Goal: Task Accomplishment & Management: Complete application form

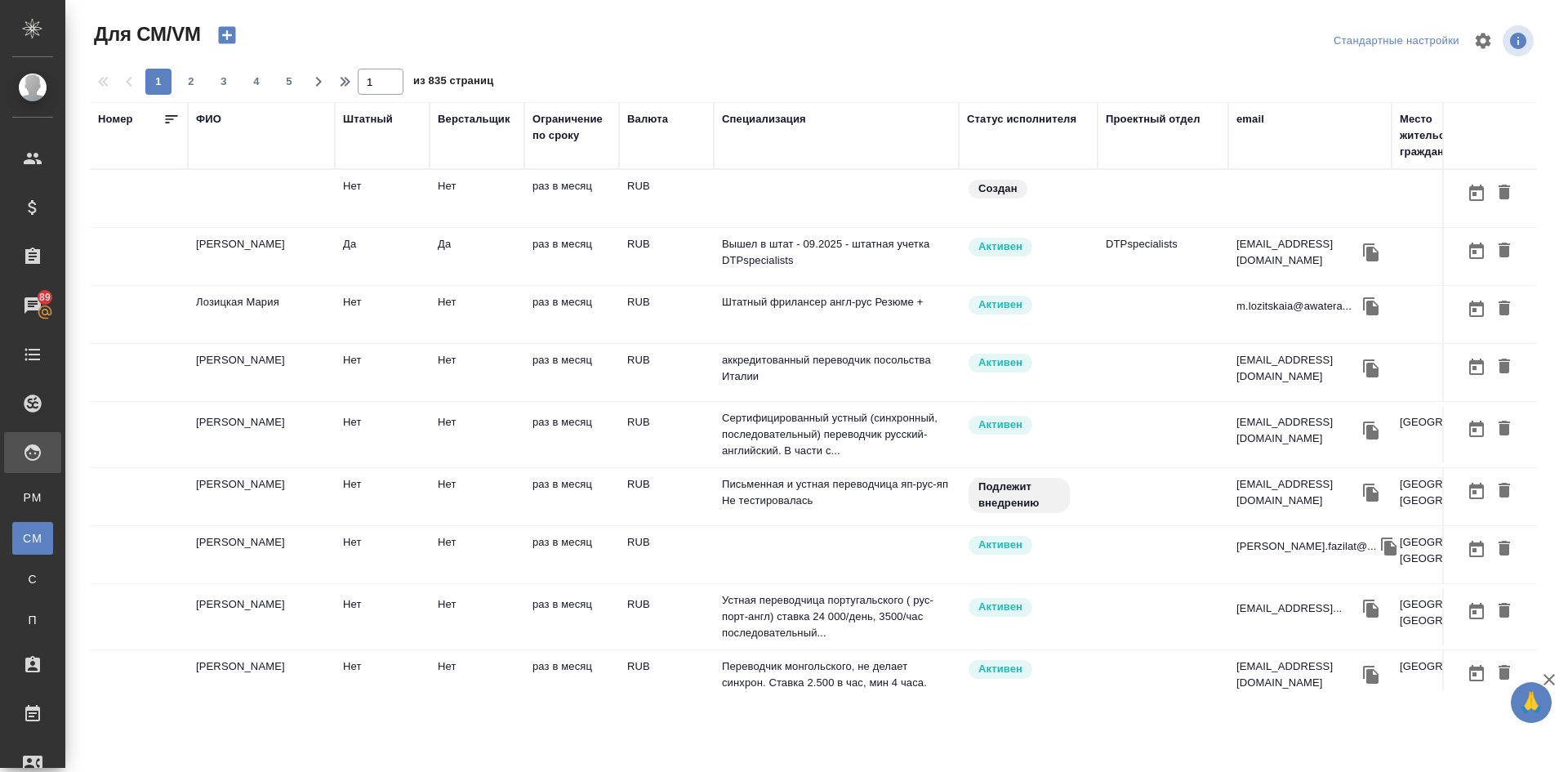
click at [223, 32] on icon "button" at bounding box center [227, 35] width 17 height 17
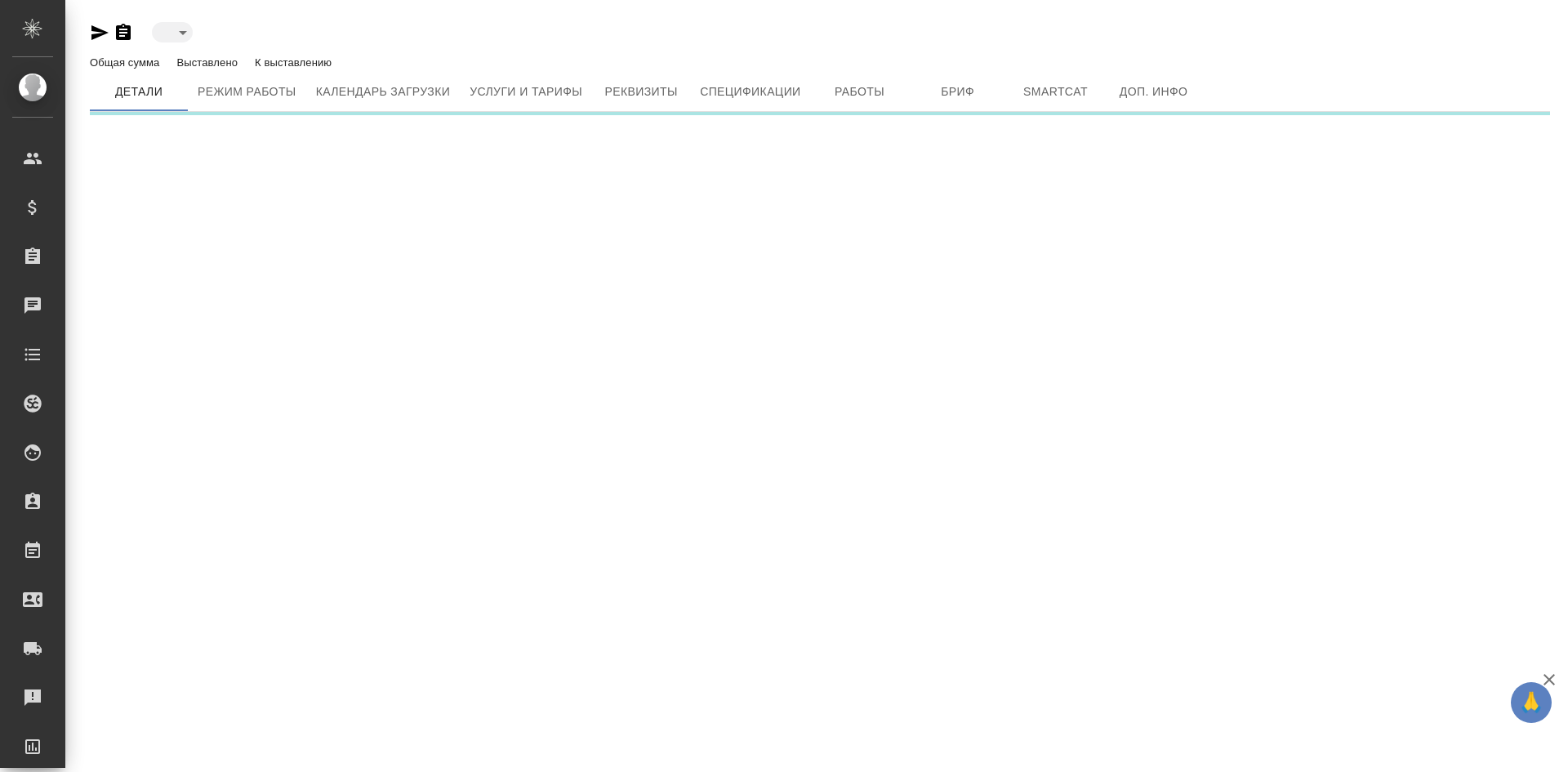
type input "created"
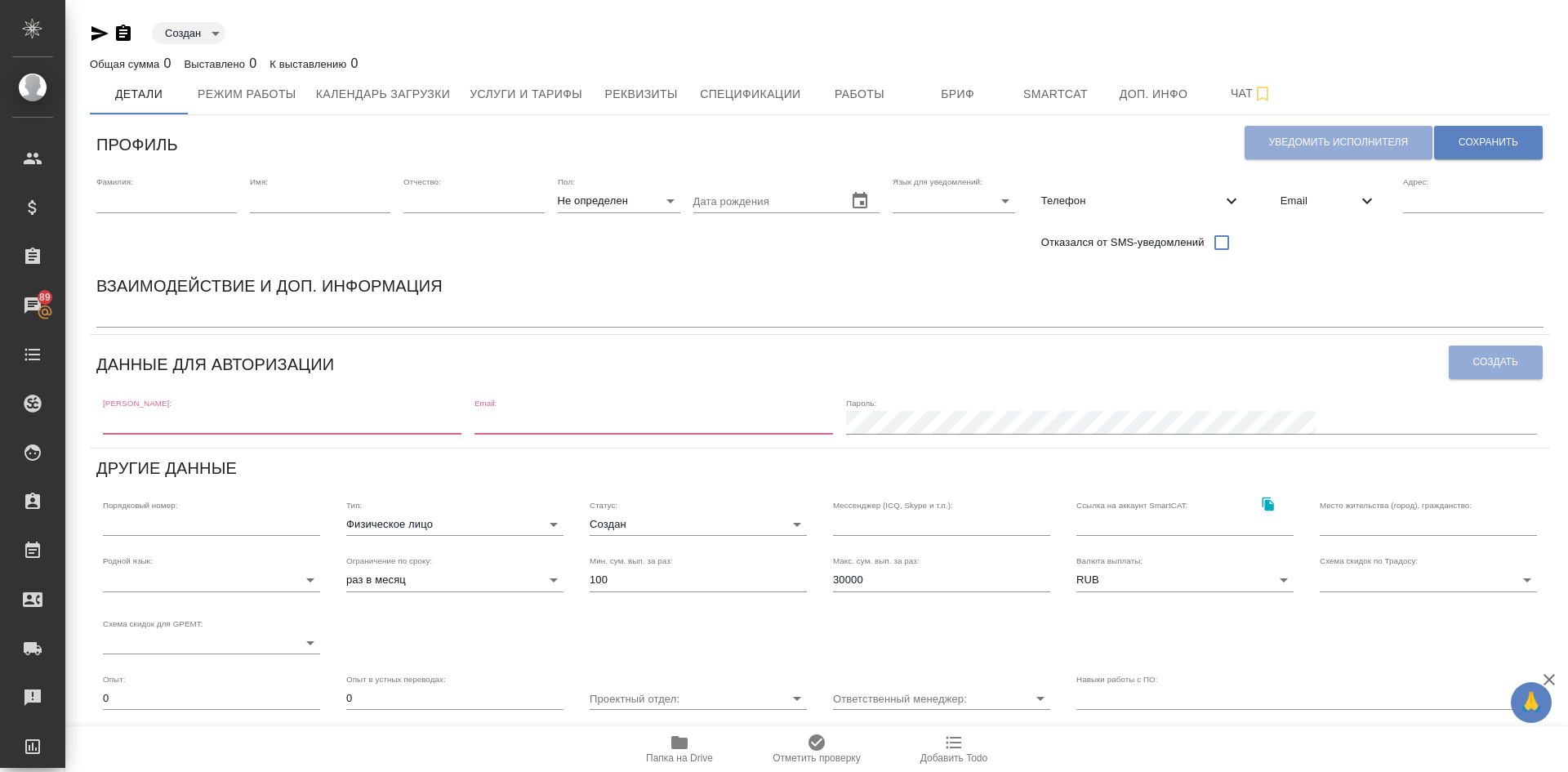
click at [174, 407] on div "[PERSON_NAME]:" at bounding box center [282, 416] width 358 height 36
click at [182, 408] on div "[PERSON_NAME]:" at bounding box center [282, 416] width 358 height 36
click at [171, 421] on input "text" at bounding box center [282, 422] width 358 height 23
paste input "[EMAIL_ADDRESS][DOMAIN_NAME]"
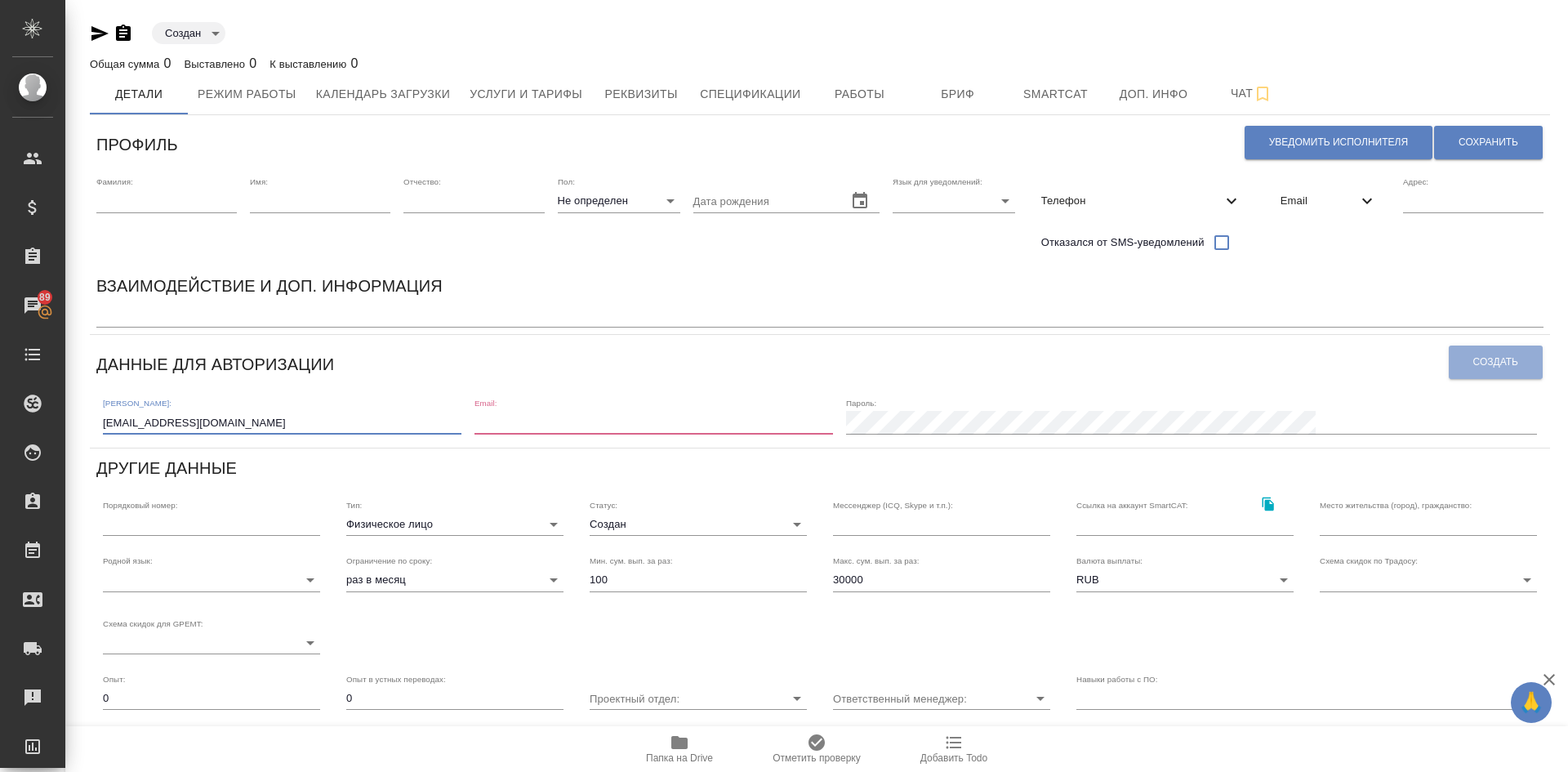
type input "[EMAIL_ADDRESS][DOMAIN_NAME]"
click at [600, 418] on input "email" at bounding box center [653, 422] width 358 height 23
paste input "[EMAIL_ADDRESS][DOMAIN_NAME]"
type input "[EMAIL_ADDRESS][DOMAIN_NAME]"
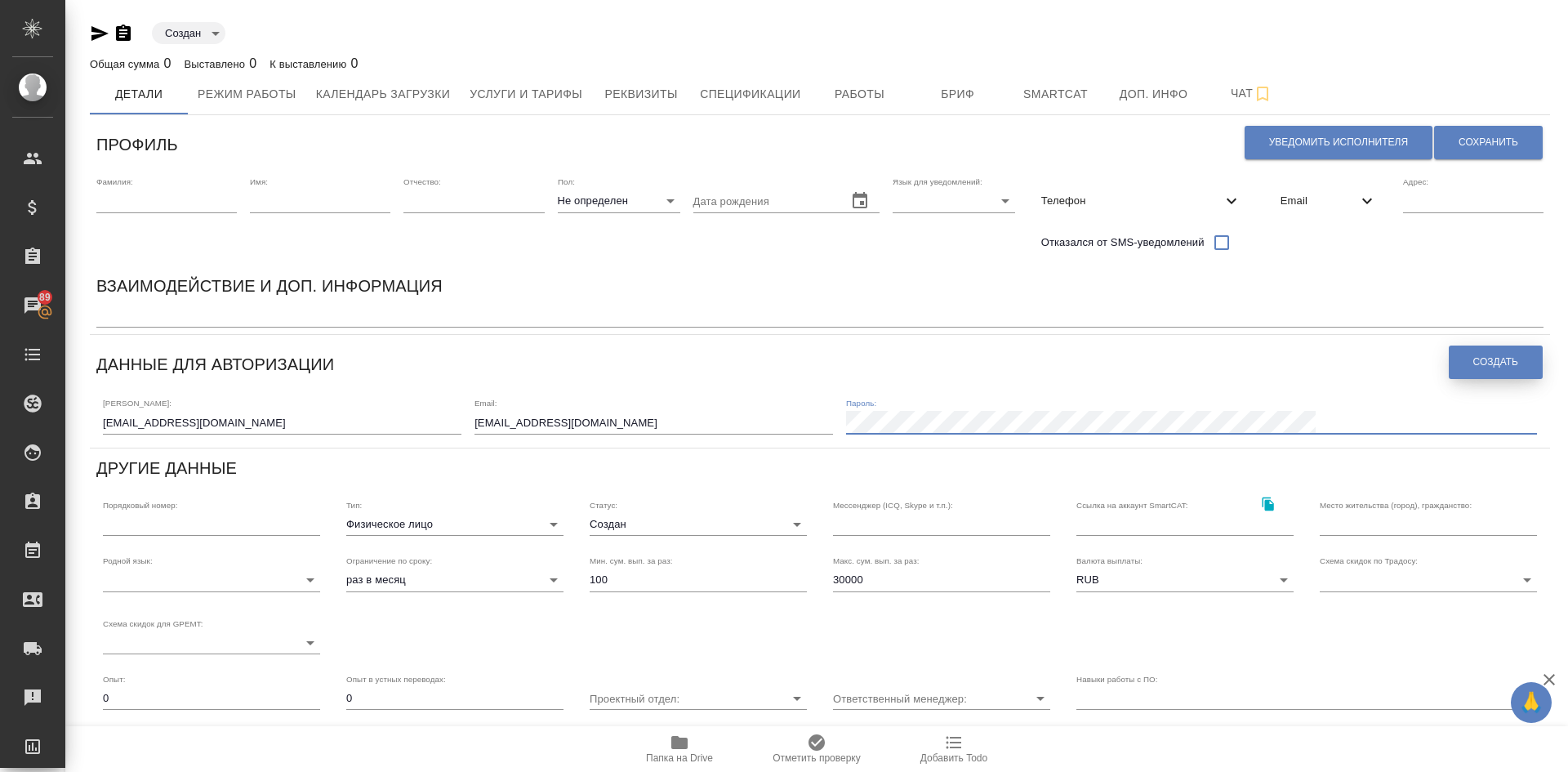
click at [1489, 355] on button "Создать" at bounding box center [1495, 362] width 94 height 34
drag, startPoint x: 144, startPoint y: 206, endPoint x: 155, endPoint y: 197, distance: 14.2
click at [144, 206] on input "text" at bounding box center [166, 201] width 140 height 23
paste input "[PERSON_NAME] Tourism"
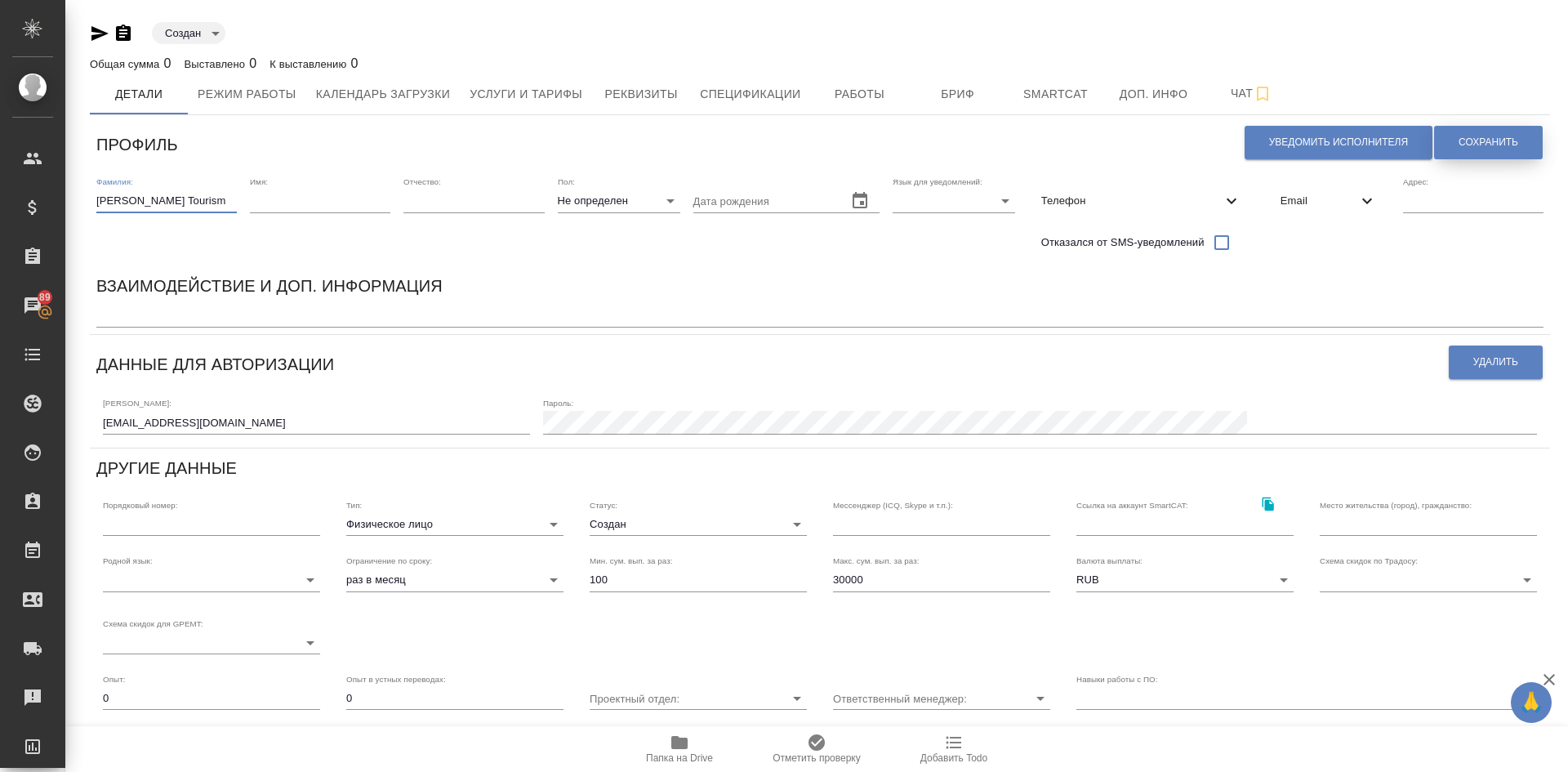
type input "[PERSON_NAME] Tourism"
click at [1459, 141] on span "Сохранить" at bounding box center [1488, 143] width 59 height 14
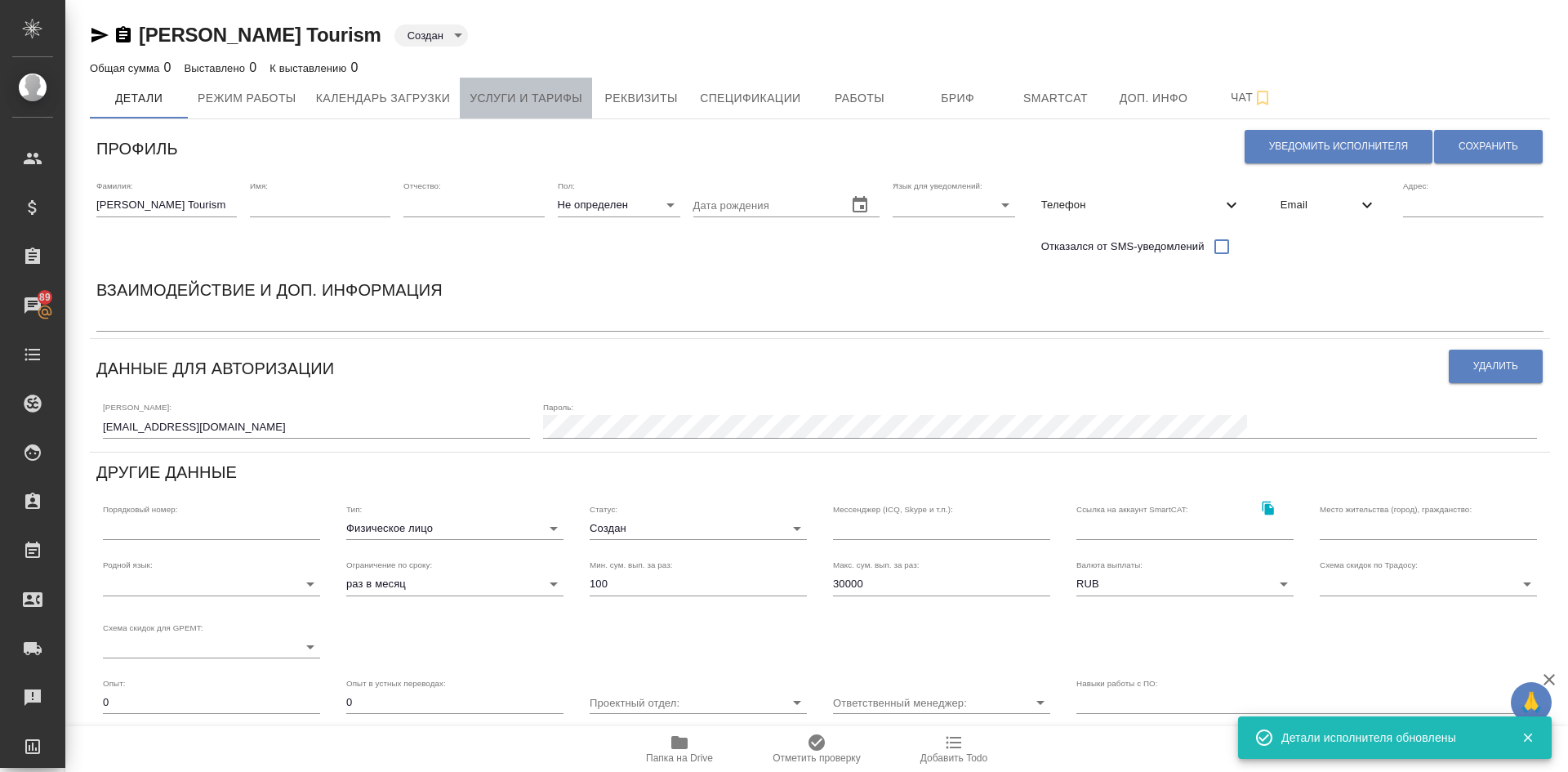
click at [516, 101] on span "Услуги и тарифы" at bounding box center [526, 99] width 113 height 21
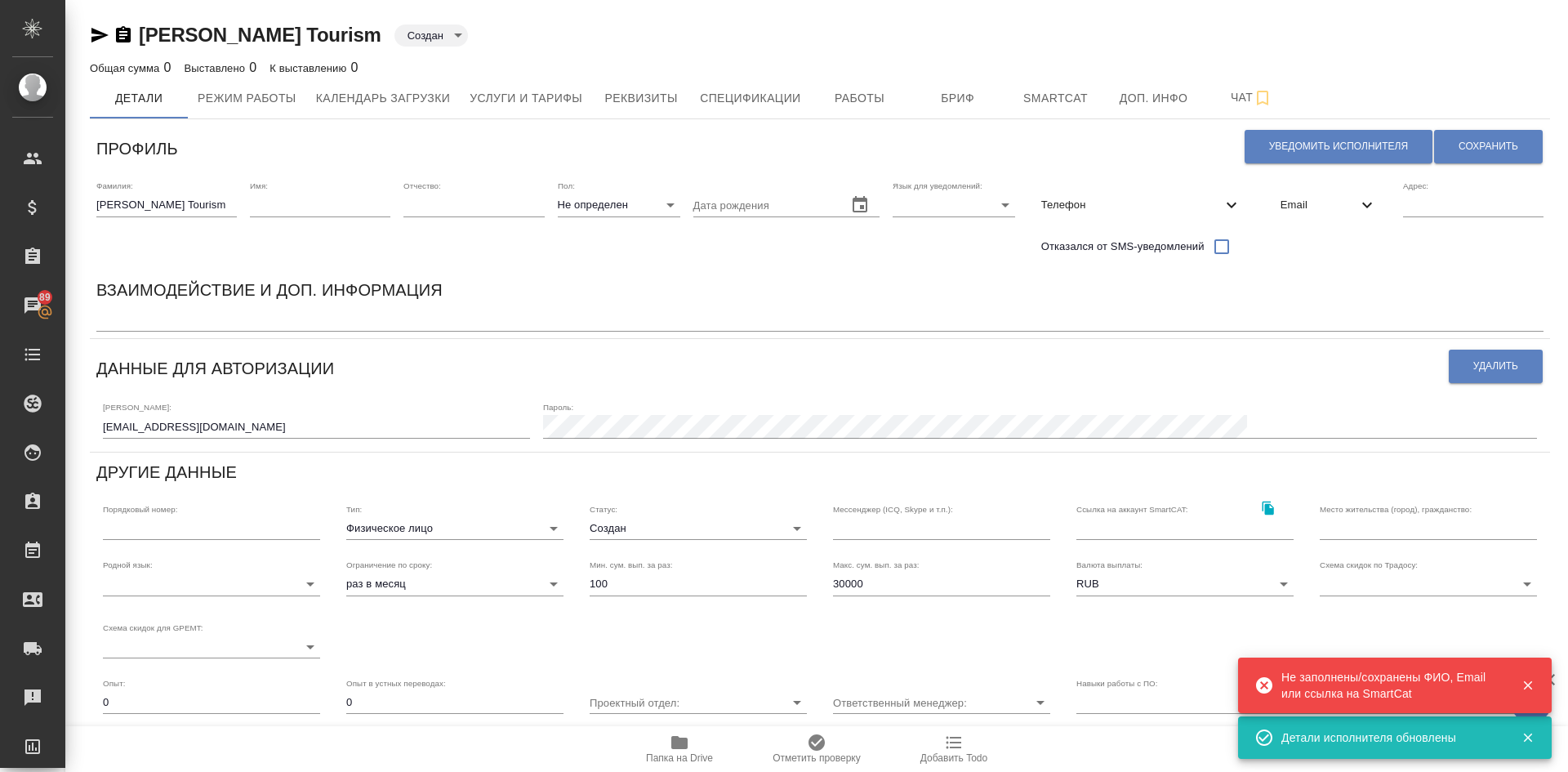
click at [1304, 211] on span "Email" at bounding box center [1318, 205] width 76 height 16
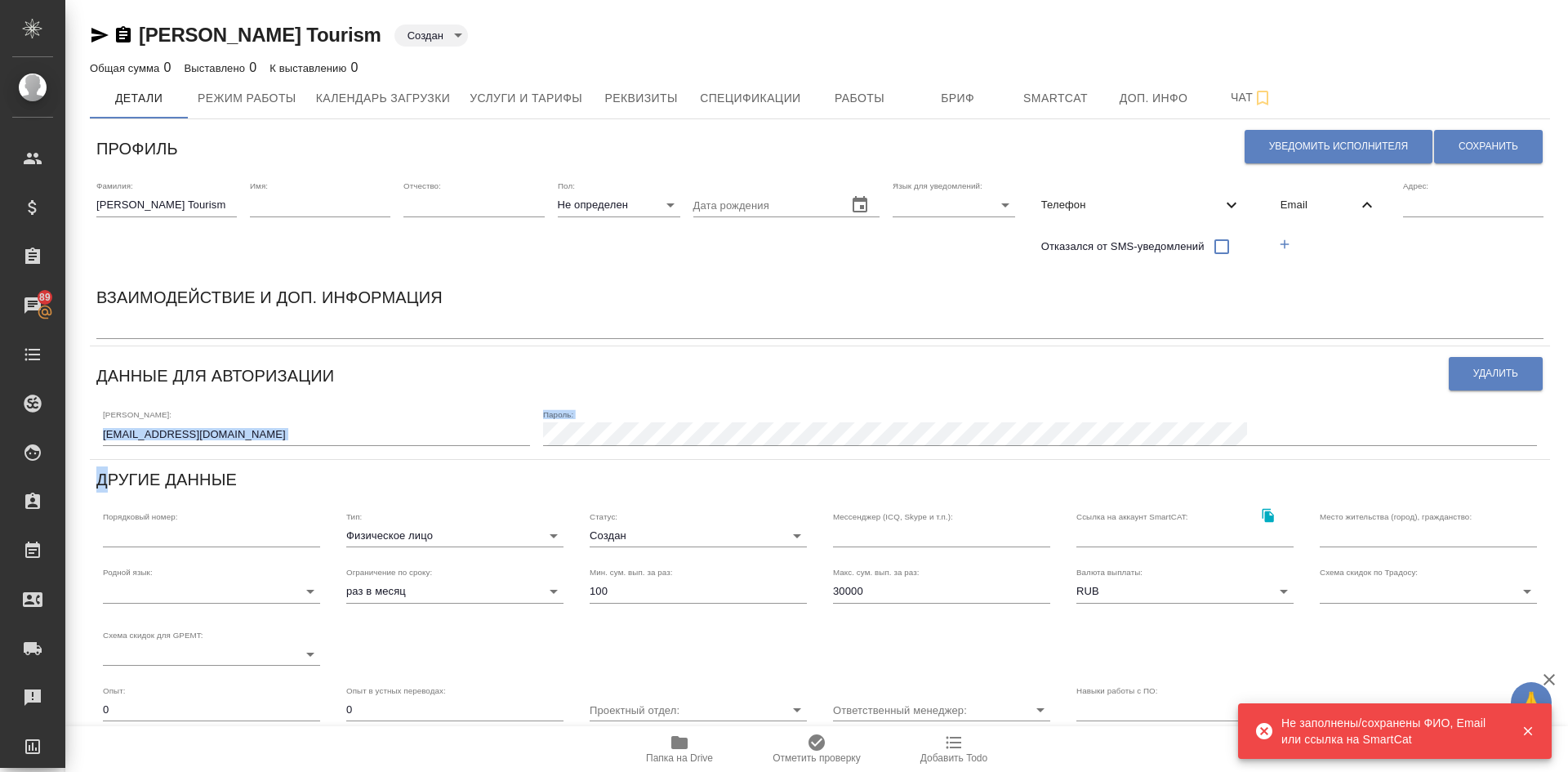
drag, startPoint x: 271, startPoint y: 447, endPoint x: 104, endPoint y: 469, distance: 168.4
click at [104, 469] on div "Профиль Уведомить исполнителя Сохранить Фамилия: [PERSON_NAME] Tourism Имя: Отч…" at bounding box center [821, 540] width 1461 height 829
drag, startPoint x: 268, startPoint y: 426, endPoint x: 50, endPoint y: 453, distance: 219.7
click at [50, 453] on div ".cls-1 fill:#fff; AWATERA [PERSON_NAME] Спецификации Заказы 89 Чаты Todo Проект…" at bounding box center [784, 386] width 1568 height 772
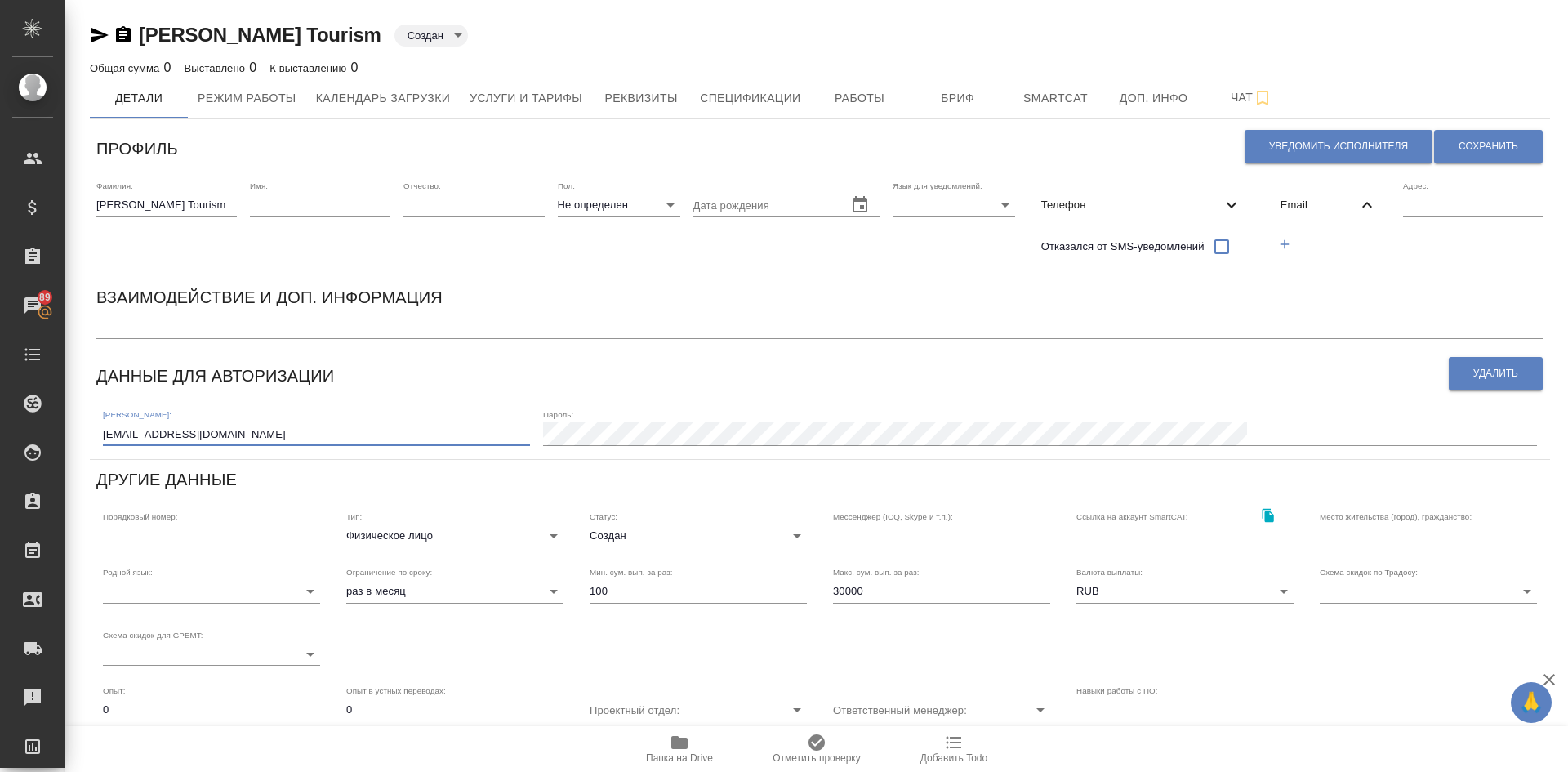
click at [1278, 242] on icon "button" at bounding box center [1284, 244] width 15 height 15
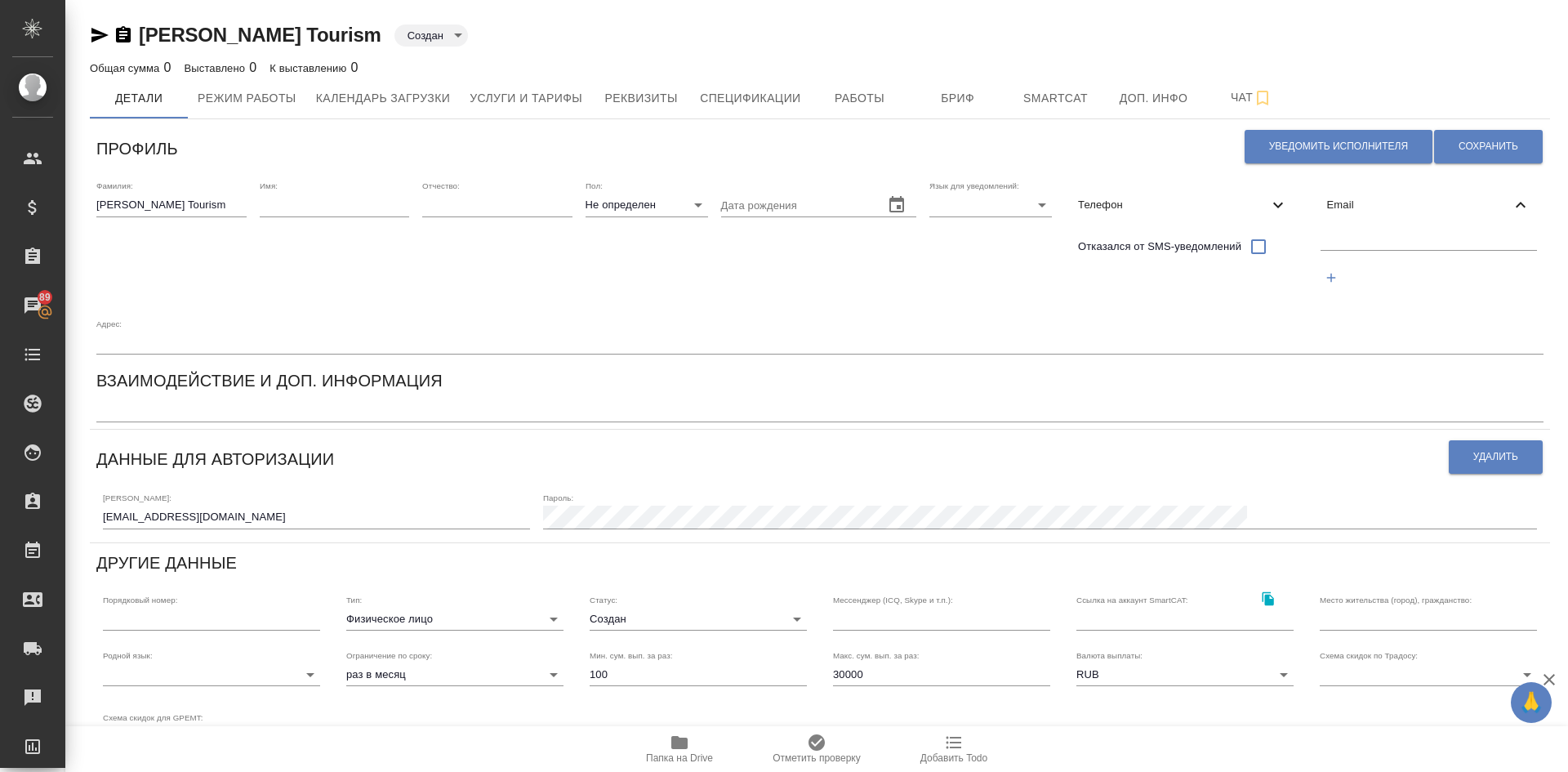
click at [1341, 234] on input "text" at bounding box center [1429, 240] width 217 height 21
paste input "[EMAIL_ADDRESS][DOMAIN_NAME]"
type input "[EMAIL_ADDRESS][DOMAIN_NAME]"
click at [1498, 143] on span "Сохранить" at bounding box center [1488, 147] width 59 height 14
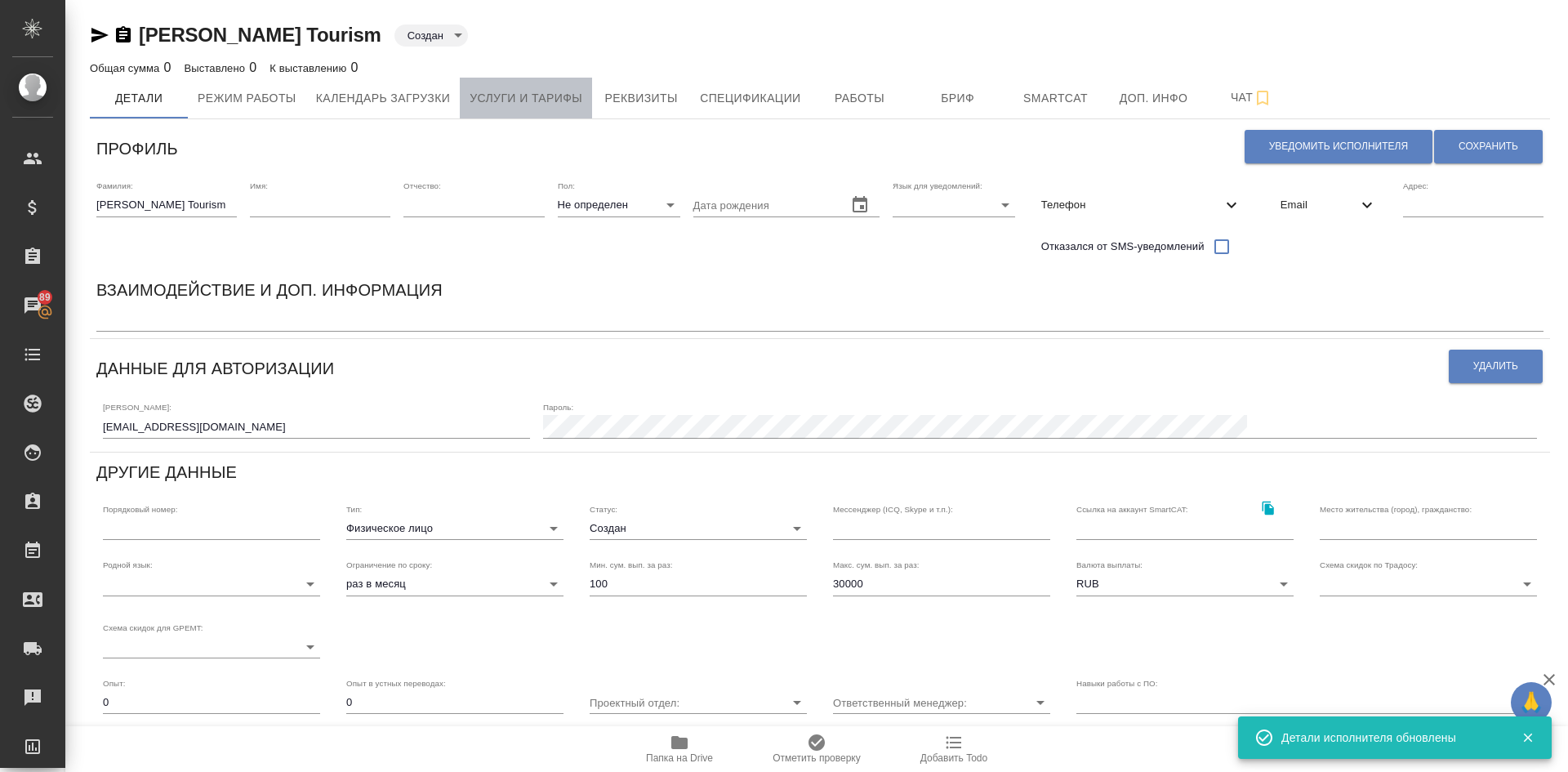
click at [485, 100] on span "Услуги и тарифы" at bounding box center [526, 99] width 113 height 21
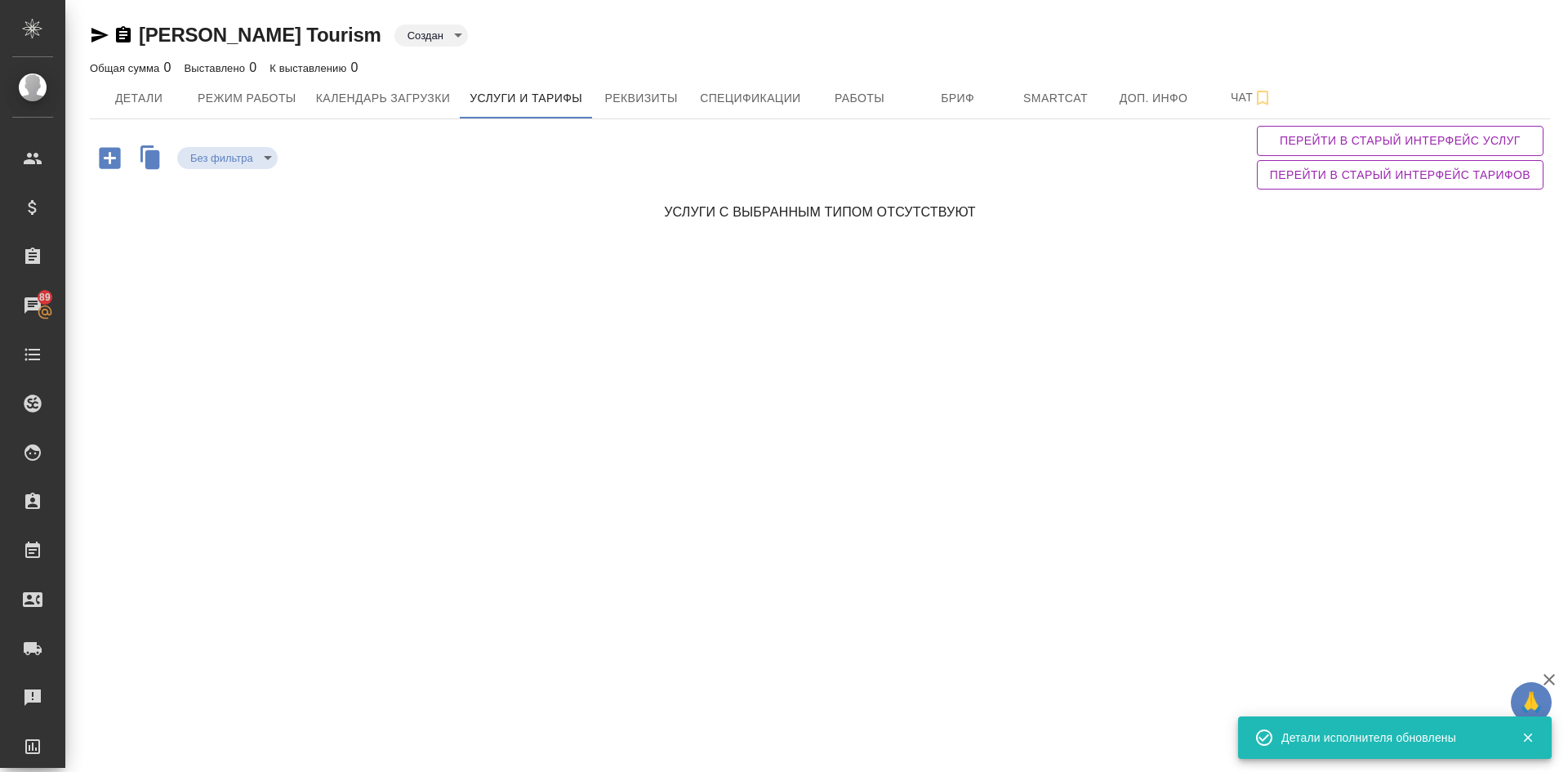
click at [112, 160] on icon "button" at bounding box center [109, 157] width 21 height 21
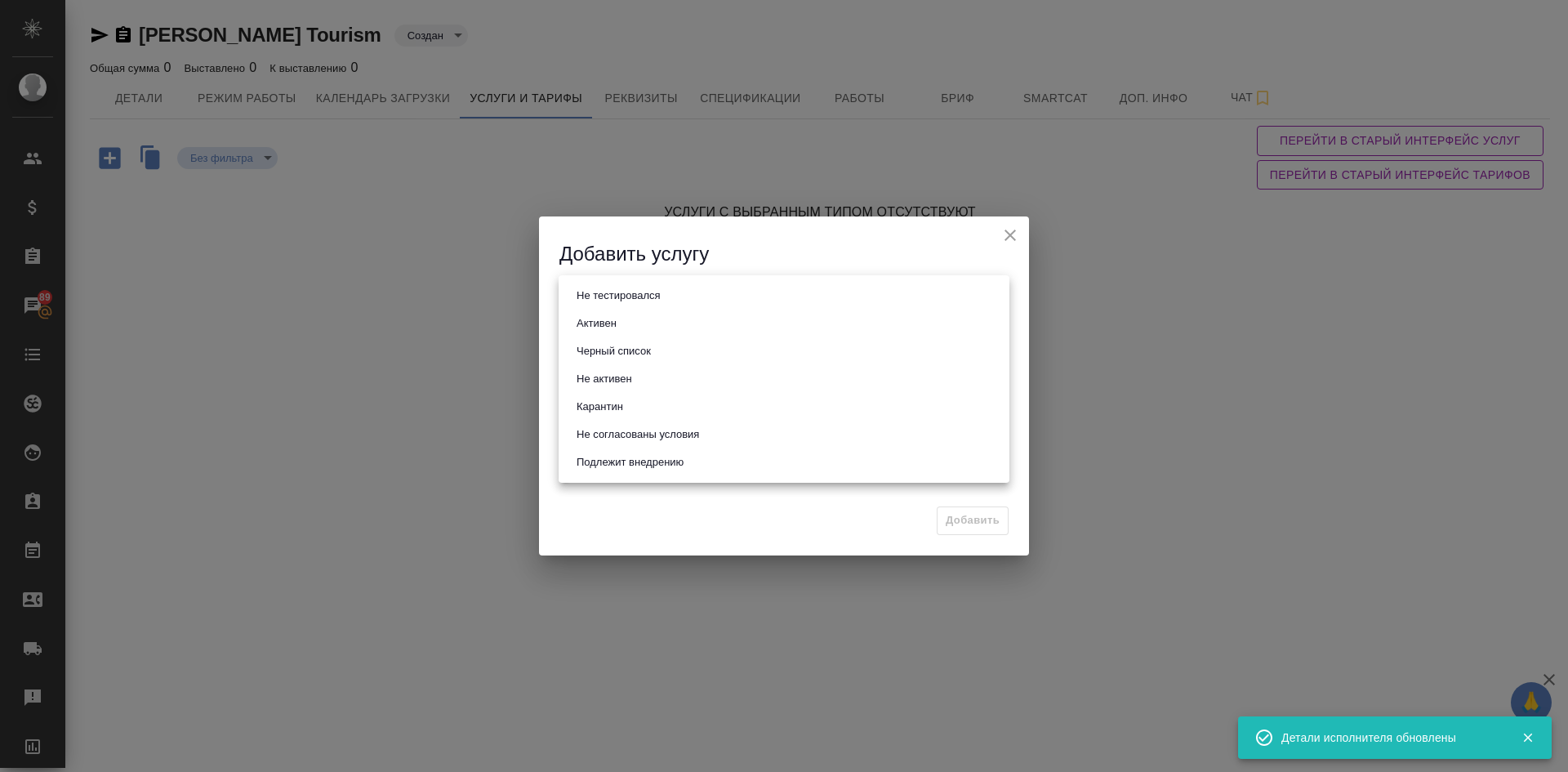
click at [589, 294] on body "🙏 .cls-1 fill:#fff; AWATERA [PERSON_NAME] Спецификации Заказы 89 Чаты Todo Прое…" at bounding box center [784, 386] width 1568 height 772
click at [606, 328] on button "Активен" at bounding box center [596, 323] width 50 height 18
type input "active"
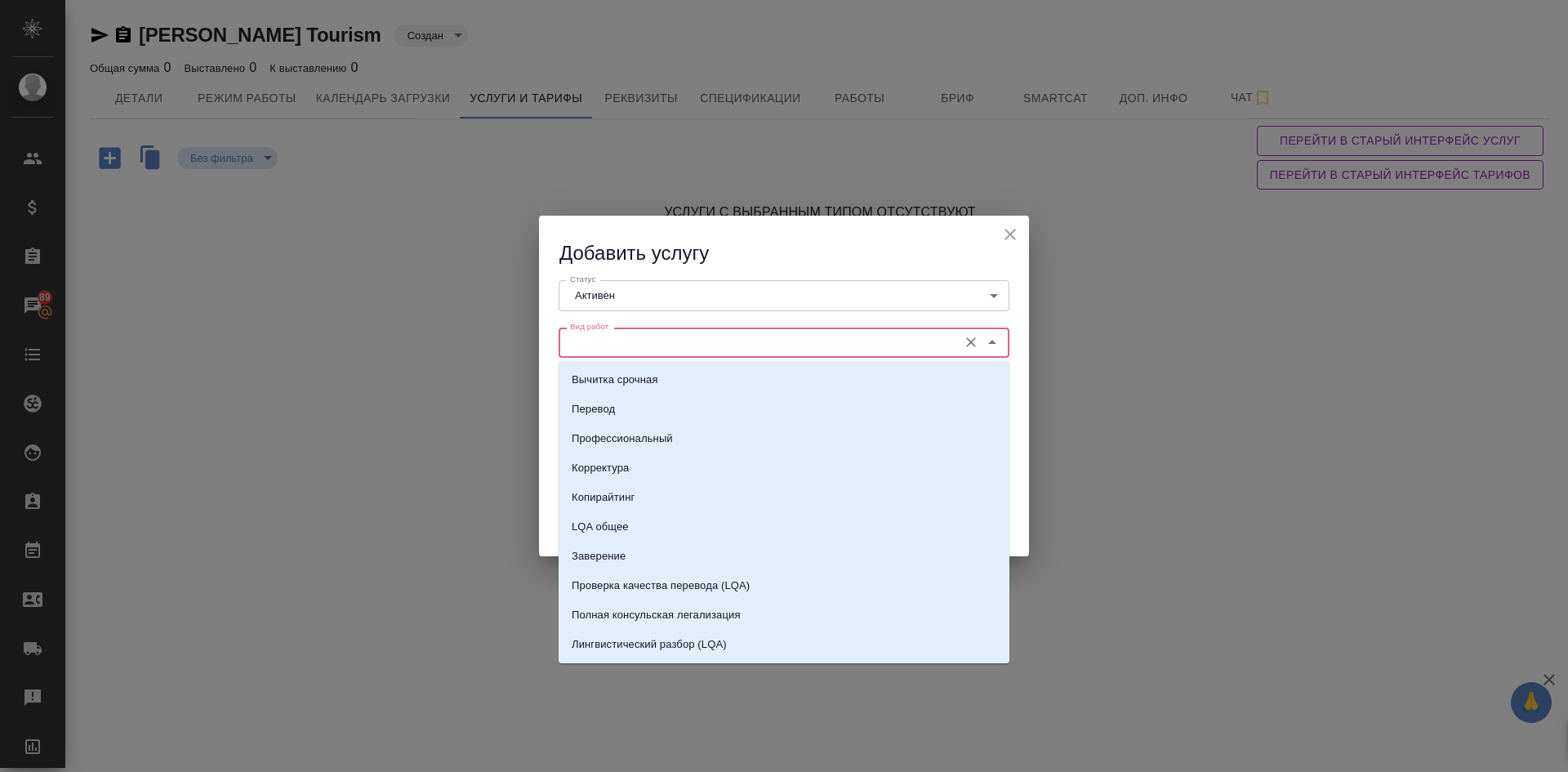
click at [624, 352] on input "Вид работ" at bounding box center [757, 342] width 387 height 20
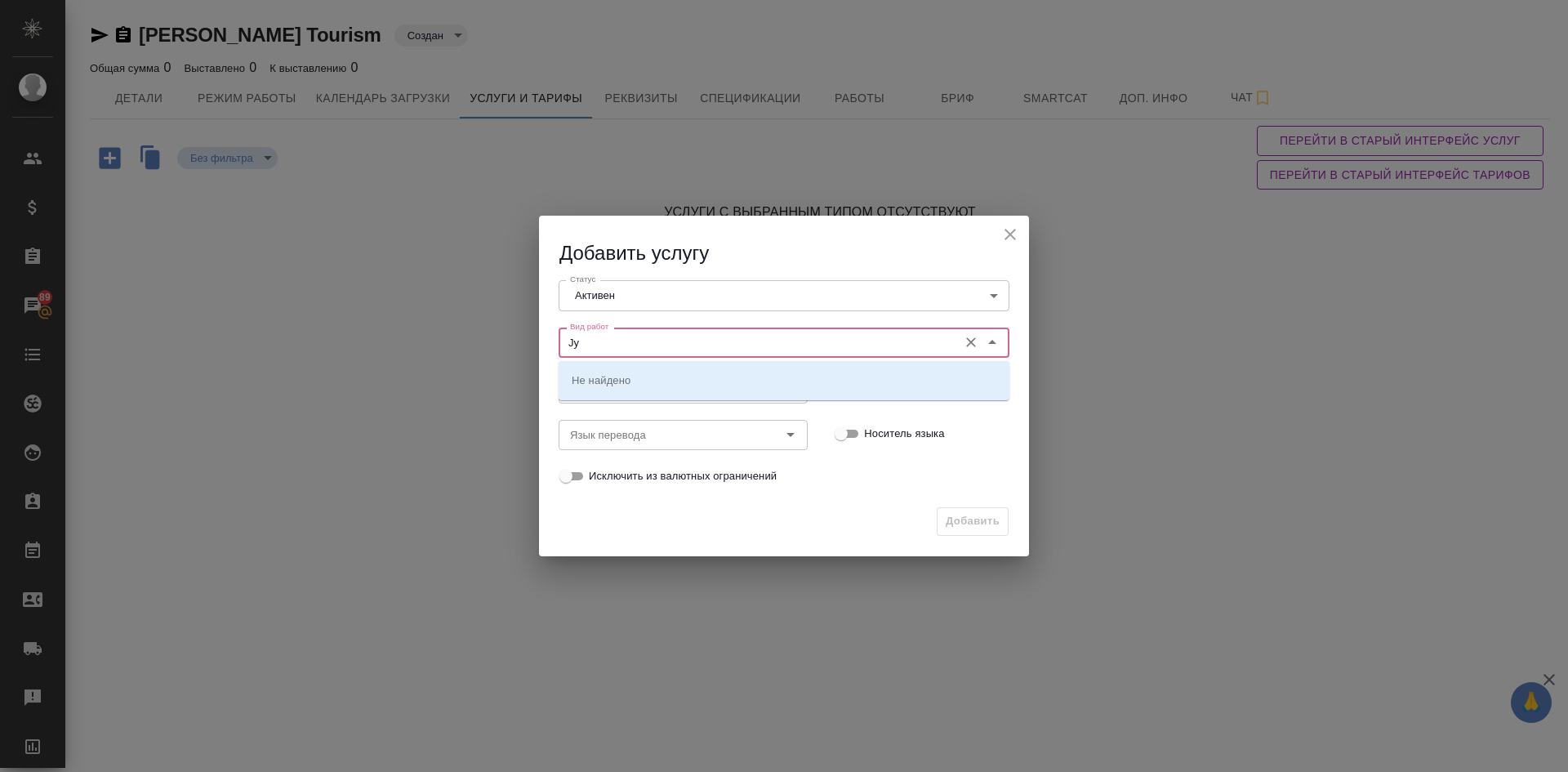
type input "J"
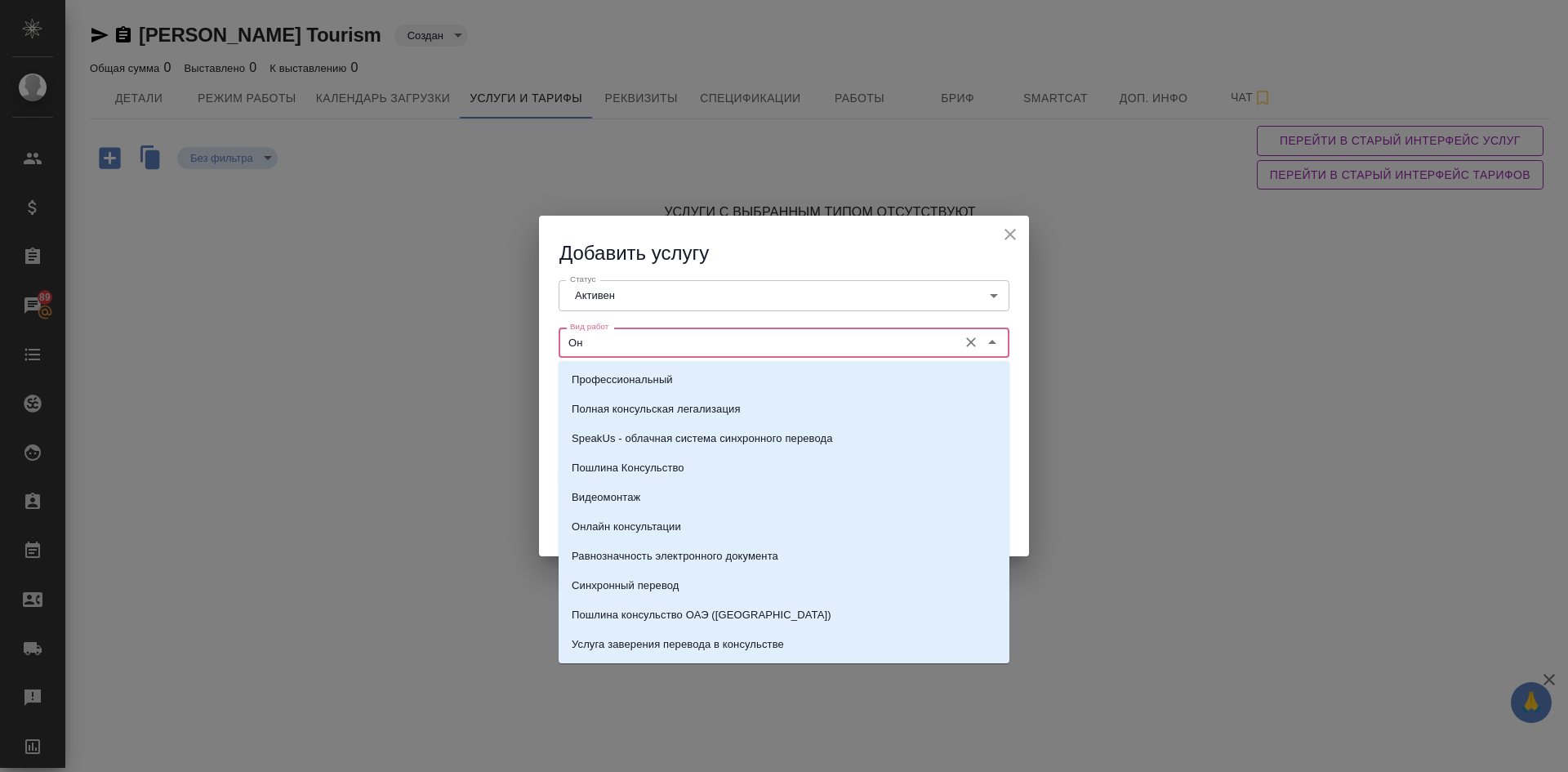
type input "О"
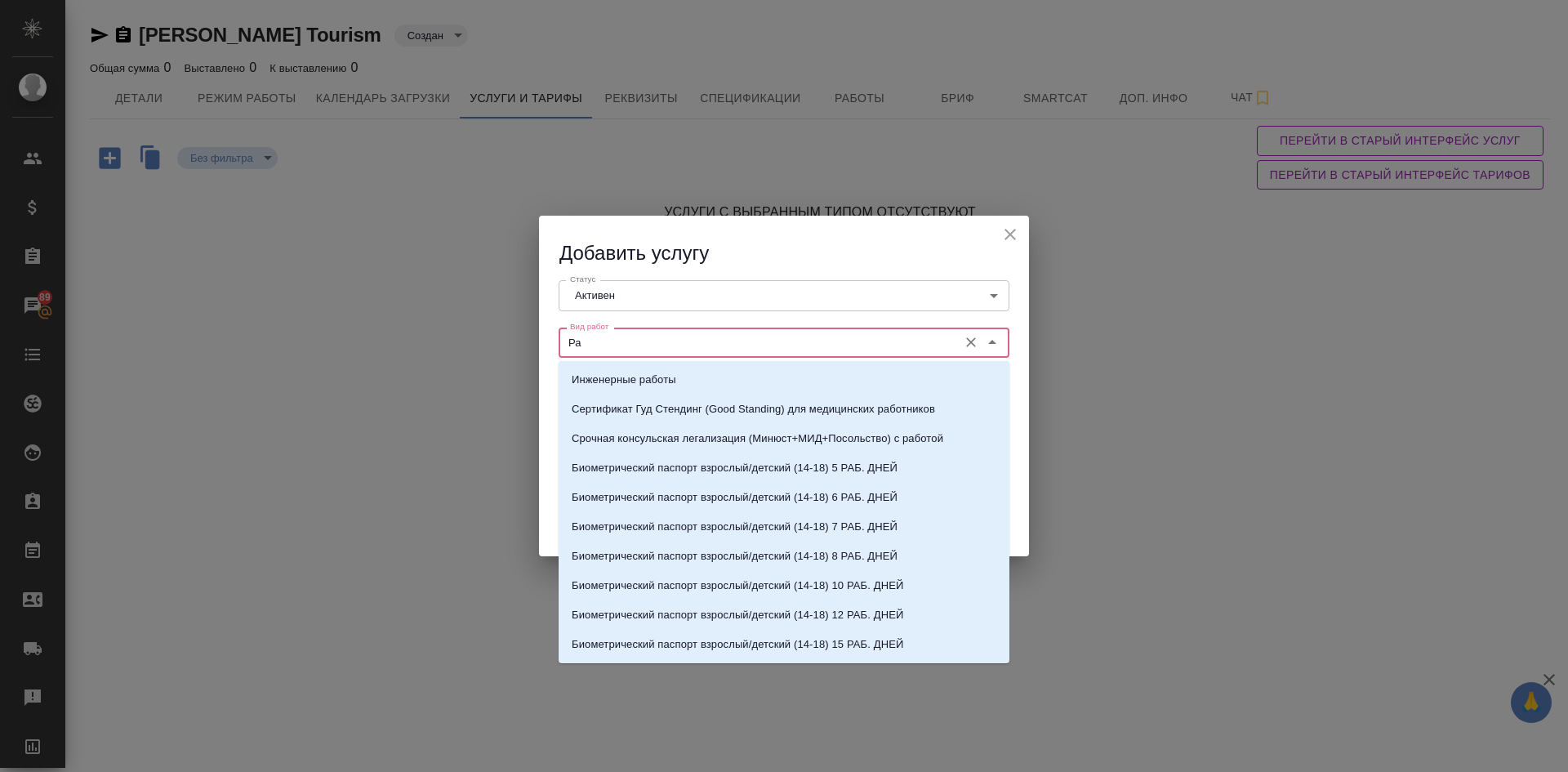
type input "Р"
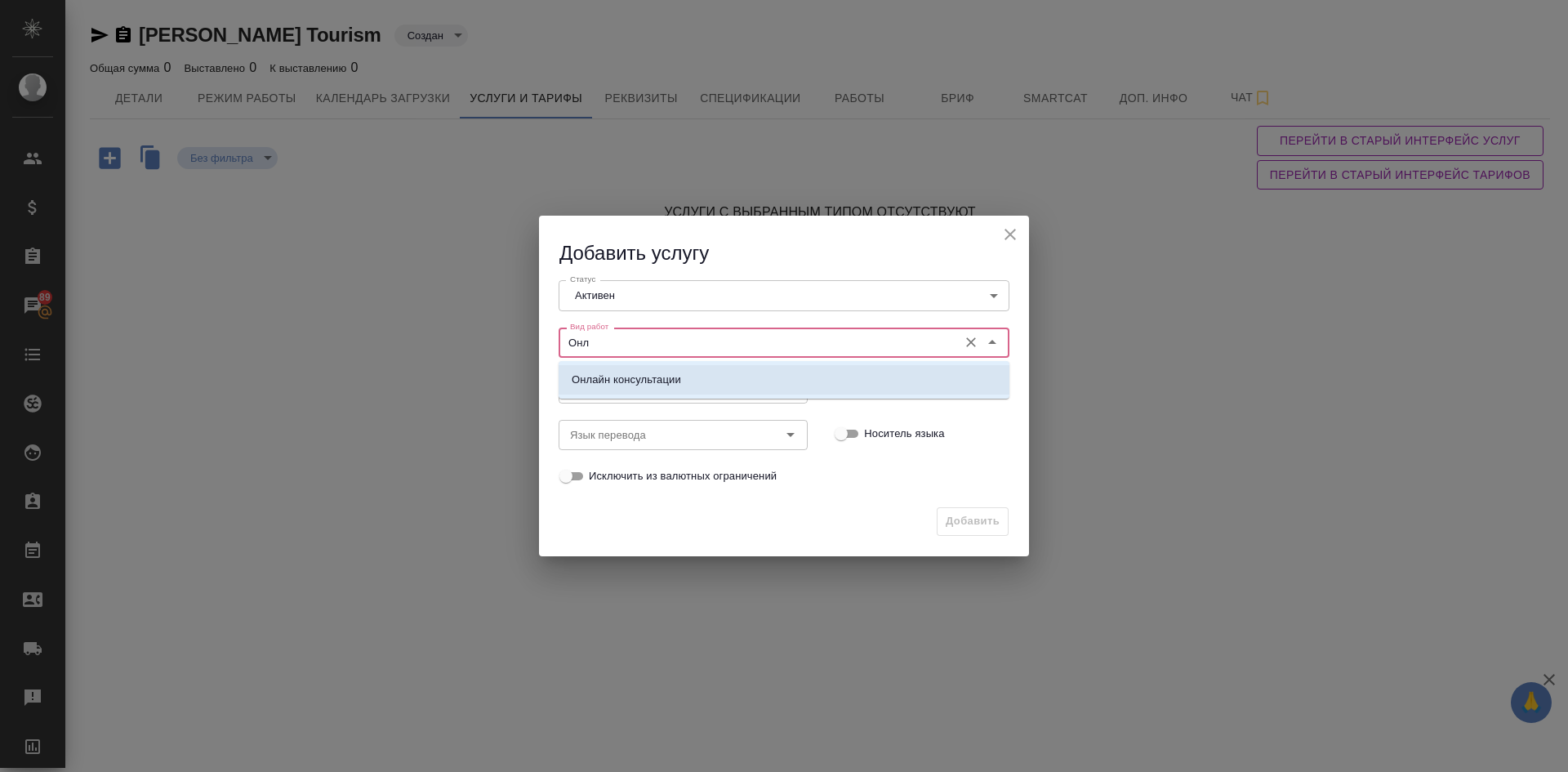
click at [651, 374] on p "Онлайн консультации" at bounding box center [625, 379] width 109 height 16
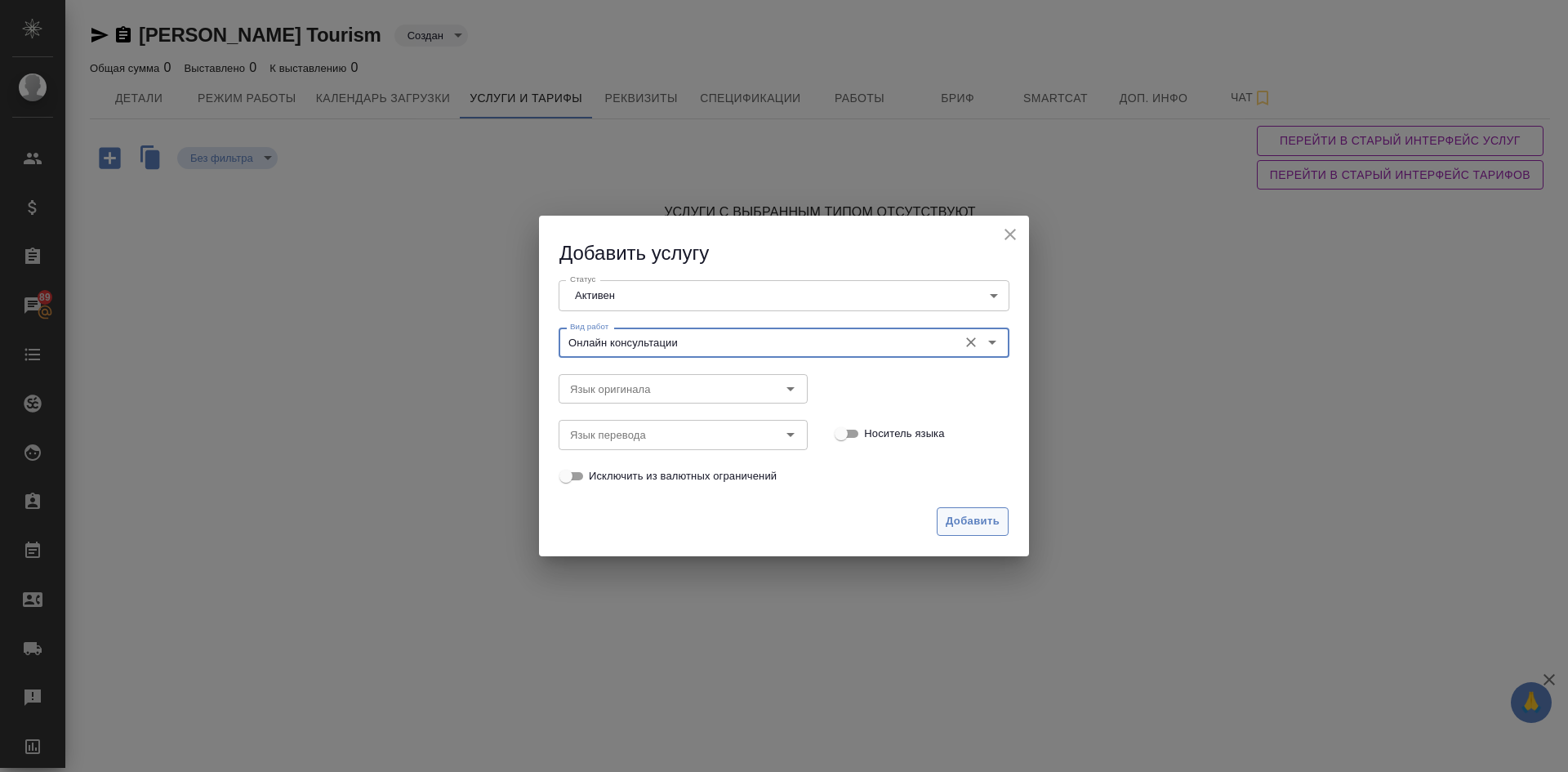
type input "Онлайн консультации"
click at [977, 518] on span "Добавить" at bounding box center [973, 522] width 54 height 19
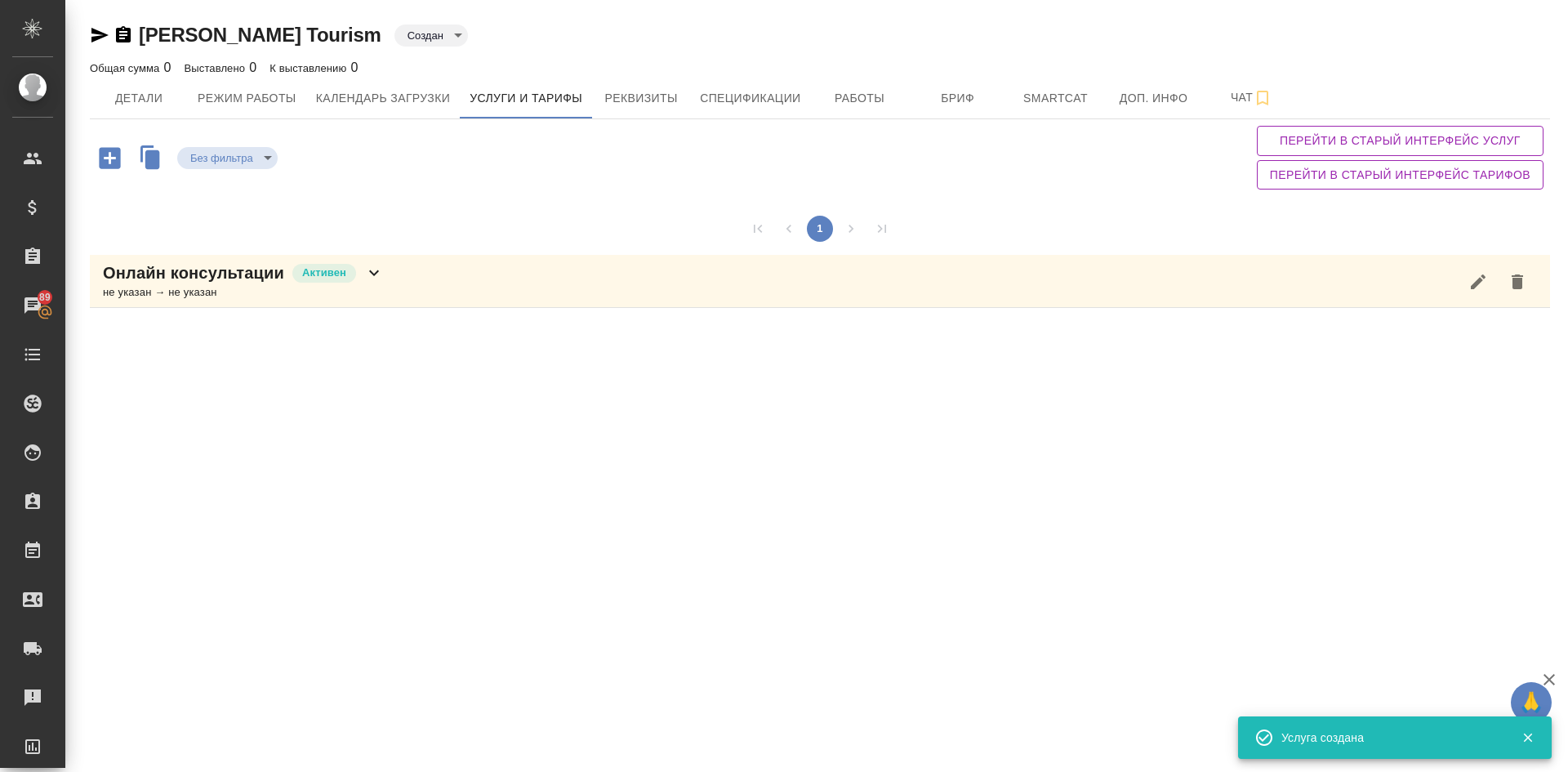
click at [144, 290] on div "не указан → не указан" at bounding box center [243, 292] width 281 height 16
click at [323, 386] on icon "button" at bounding box center [330, 386] width 15 height 15
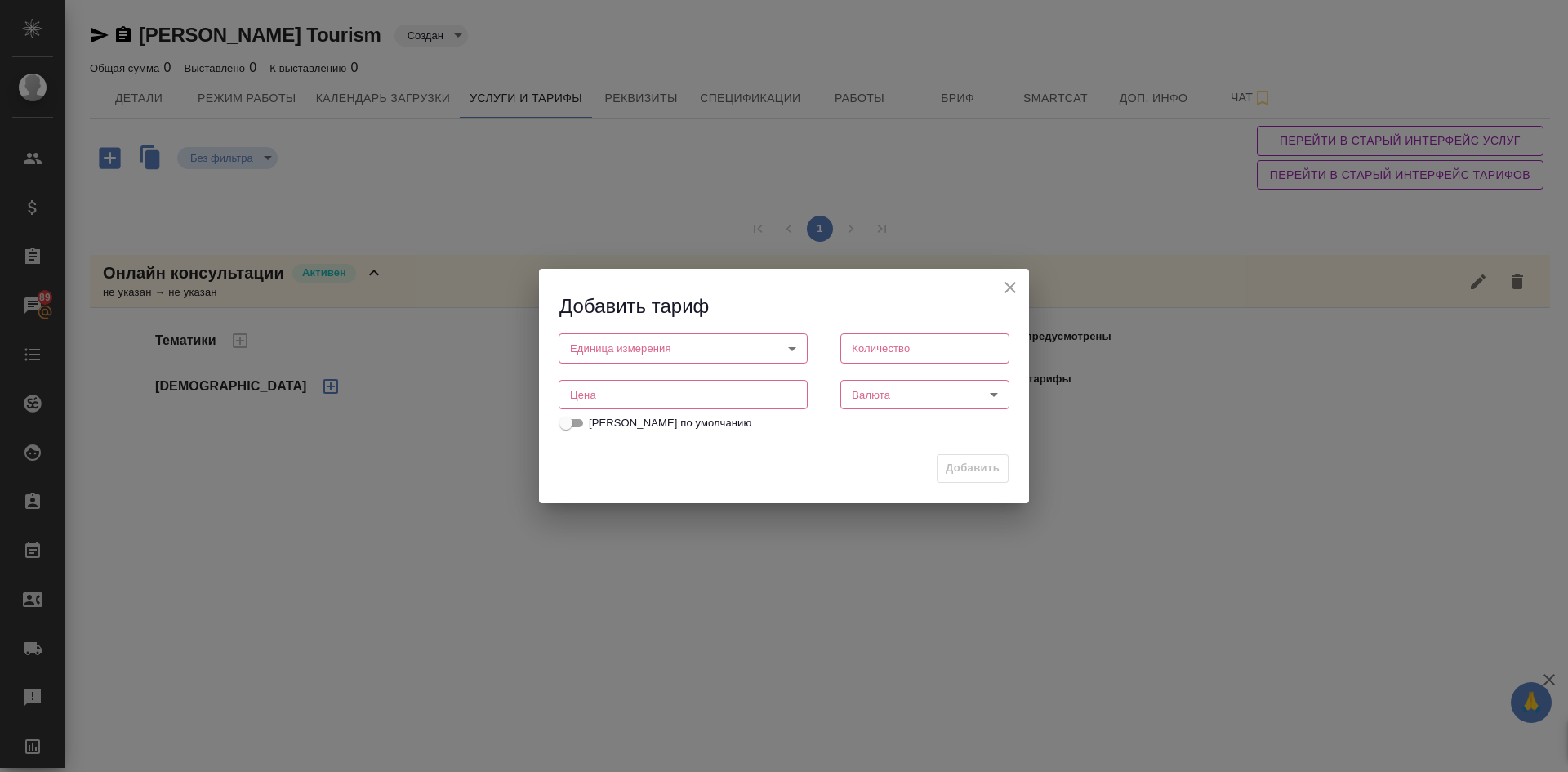
click at [590, 349] on body "🙏 .cls-1 fill:#fff; AWATERA [PERSON_NAME] Спецификации Заказы 89 Чаты Todo Прое…" at bounding box center [784, 386] width 1568 height 772
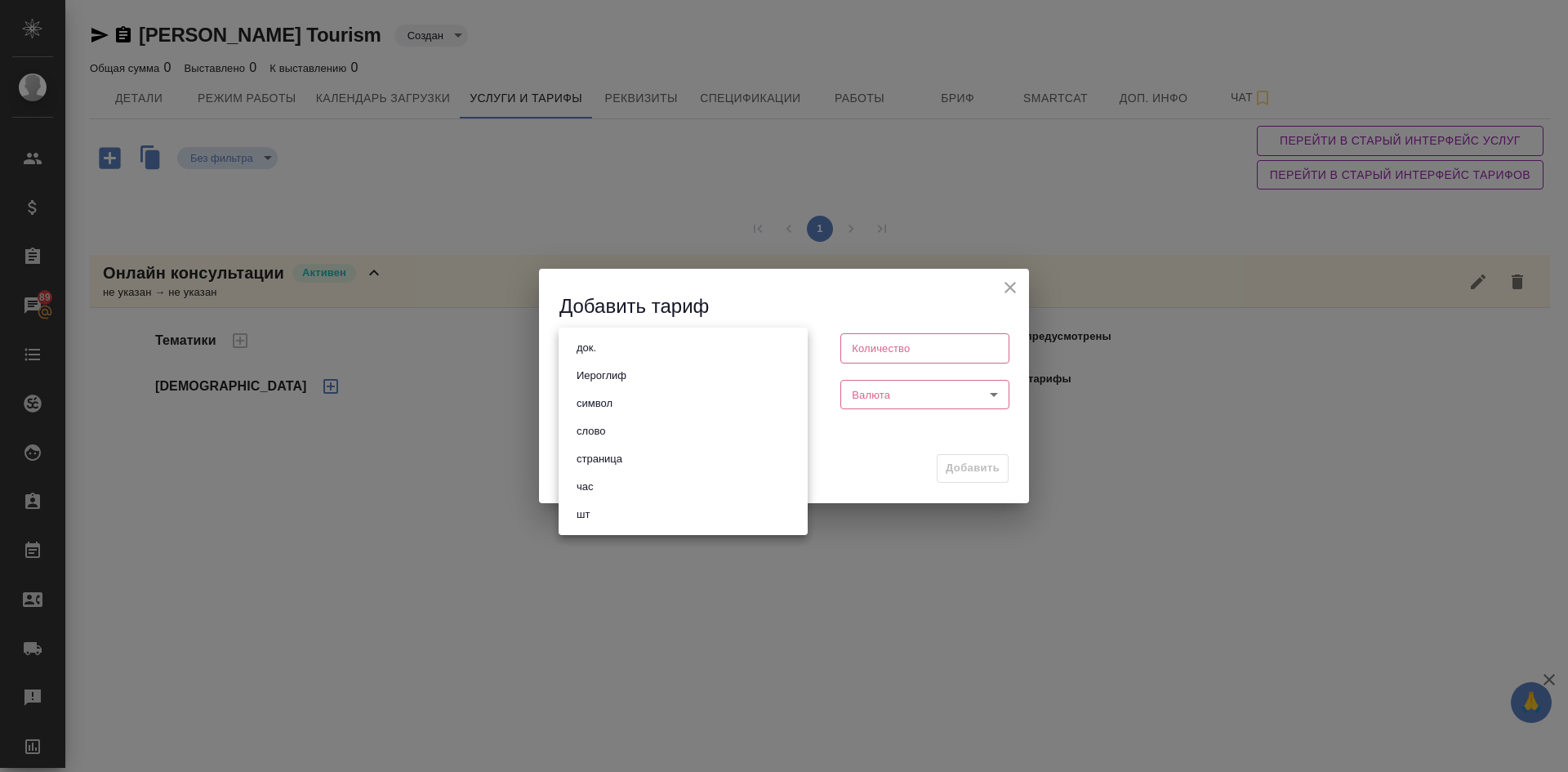
click at [595, 520] on li "шт" at bounding box center [683, 515] width 249 height 28
type input "5a8b1489cc6b4906c91bfdc1"
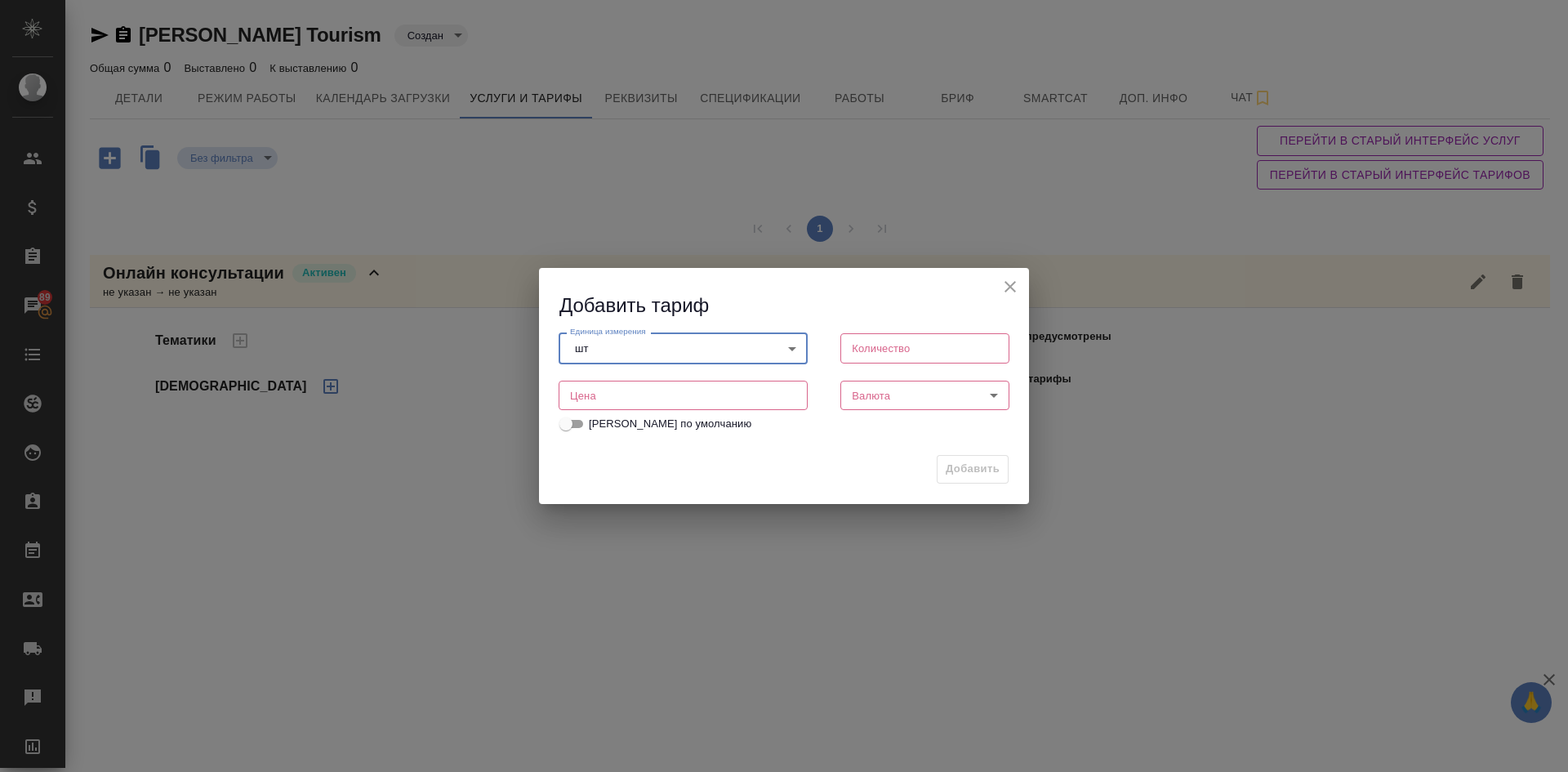
drag, startPoint x: 589, startPoint y: 394, endPoint x: 600, endPoint y: 382, distance: 16.3
click at [589, 393] on input "number" at bounding box center [683, 395] width 249 height 29
type input "100"
click at [906, 342] on input "number" at bounding box center [924, 348] width 169 height 29
type input "1"
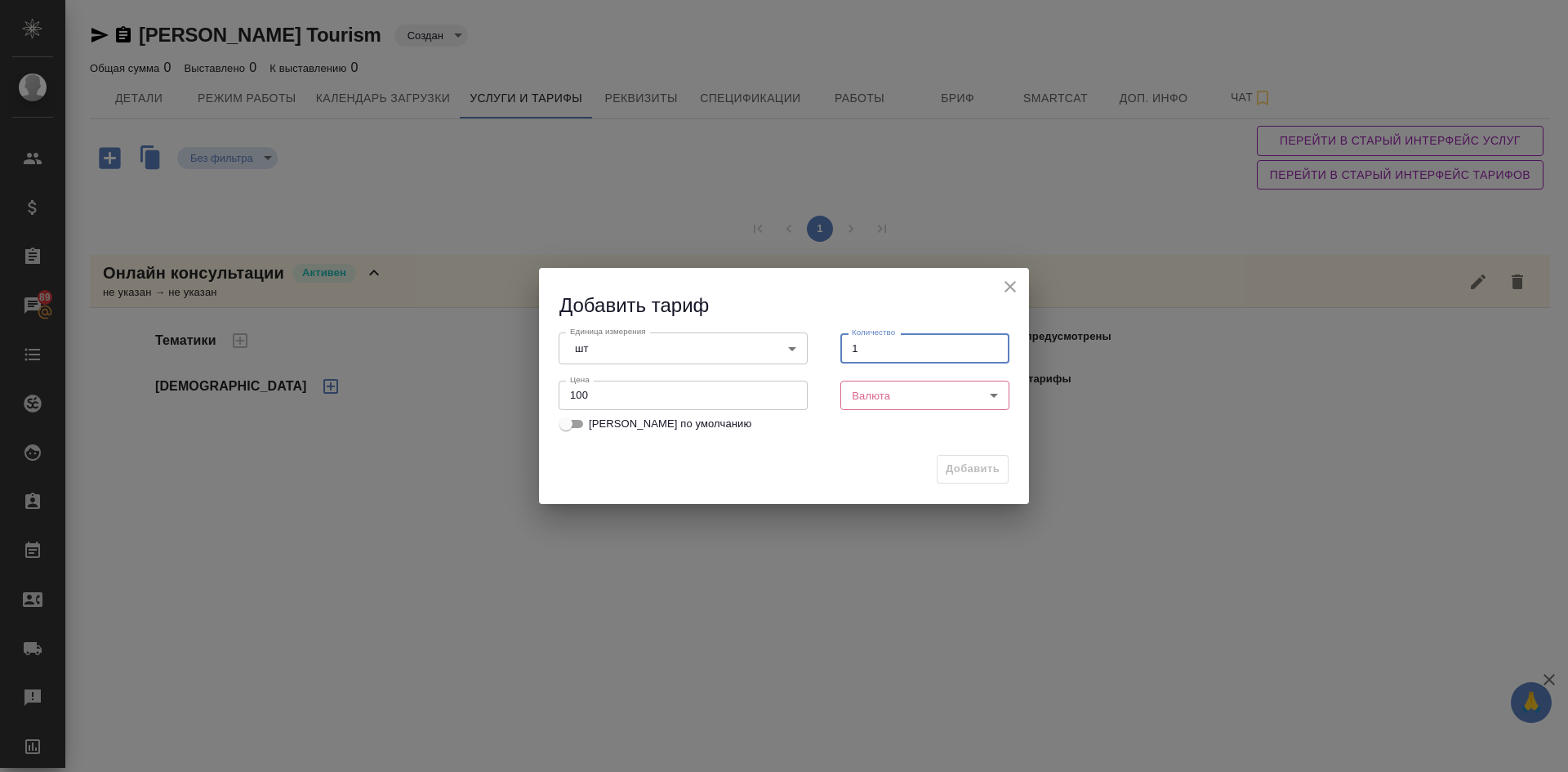
click at [873, 395] on body "🙏 .cls-1 fill:#fff; AWATERA [PERSON_NAME] Спецификации Заказы 89 Чаты Todo Прое…" at bounding box center [784, 386] width 1568 height 772
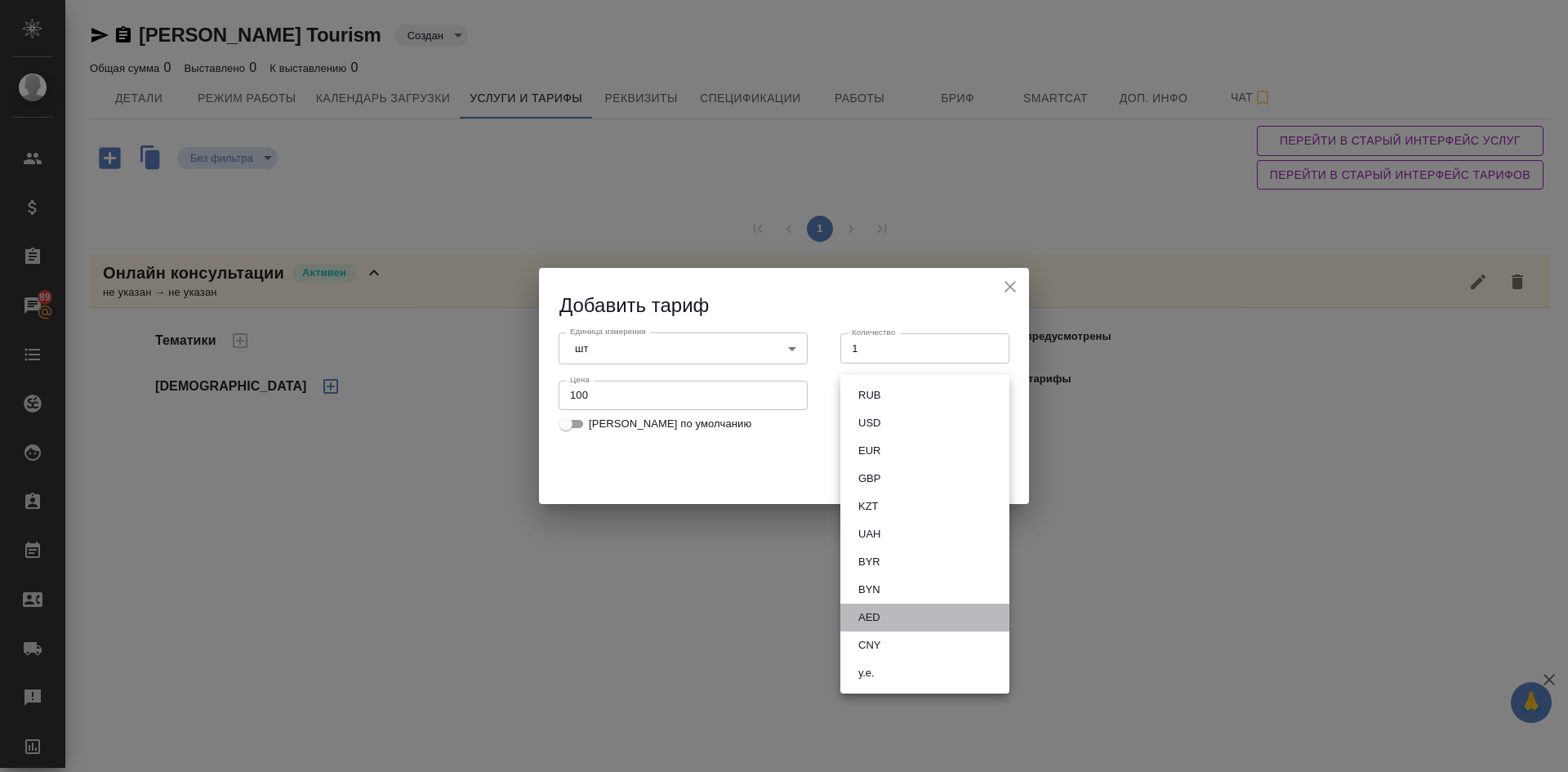
click at [882, 611] on button "AED" at bounding box center [869, 617] width 32 height 18
type input "AED"
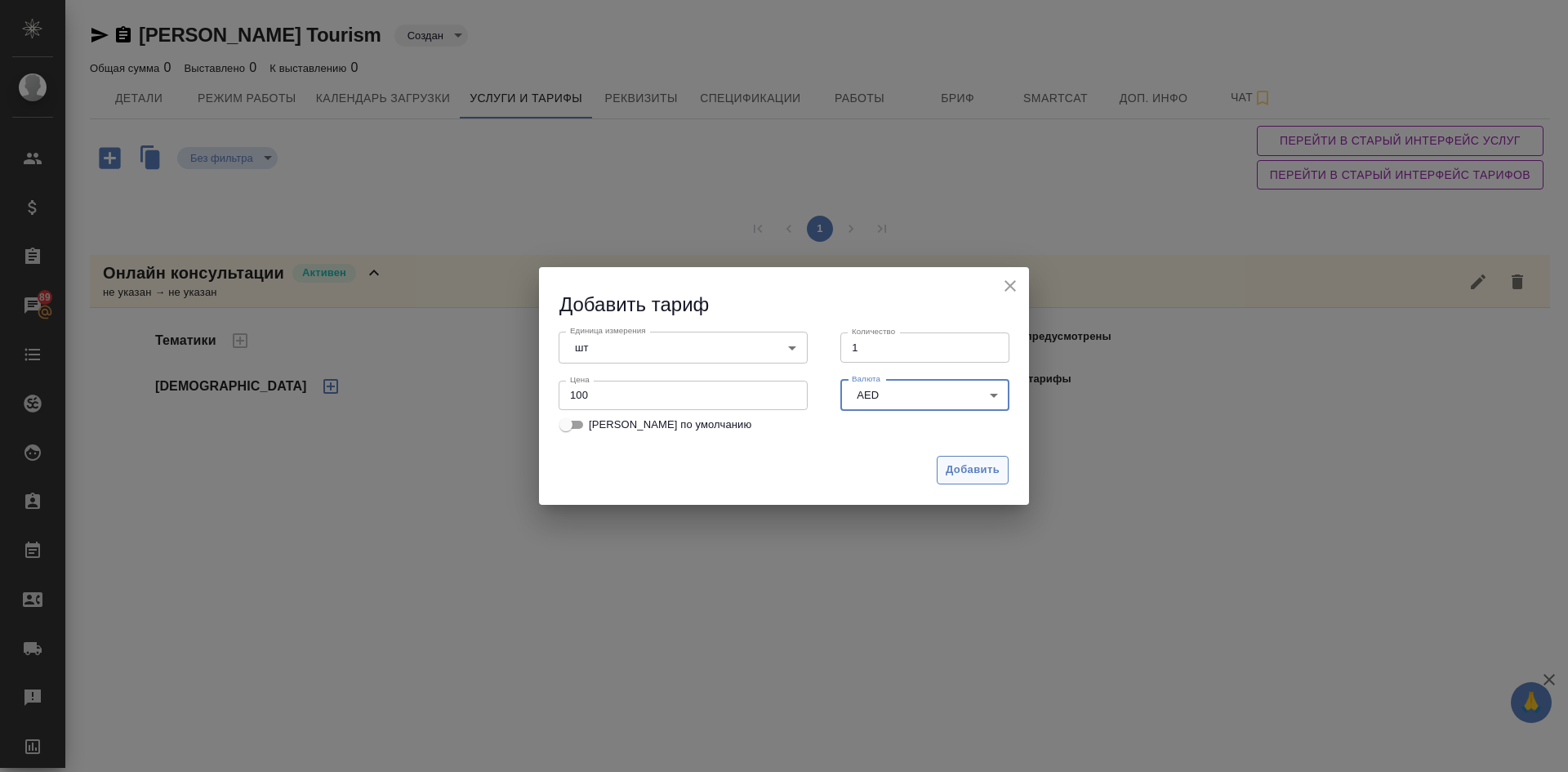
click at [967, 475] on span "Добавить" at bounding box center [973, 470] width 54 height 19
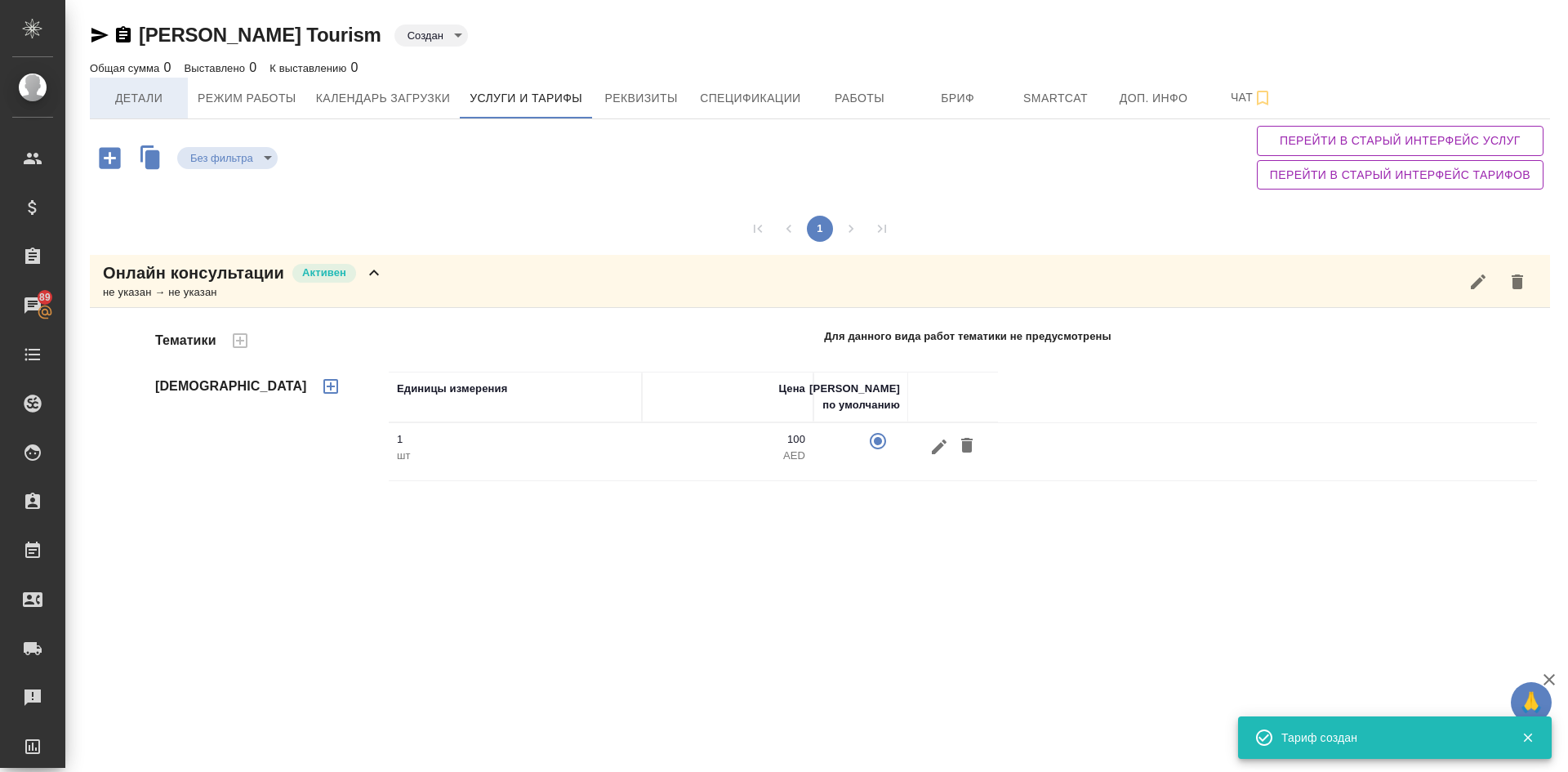
click at [130, 103] on span "Детали" at bounding box center [138, 99] width 78 height 21
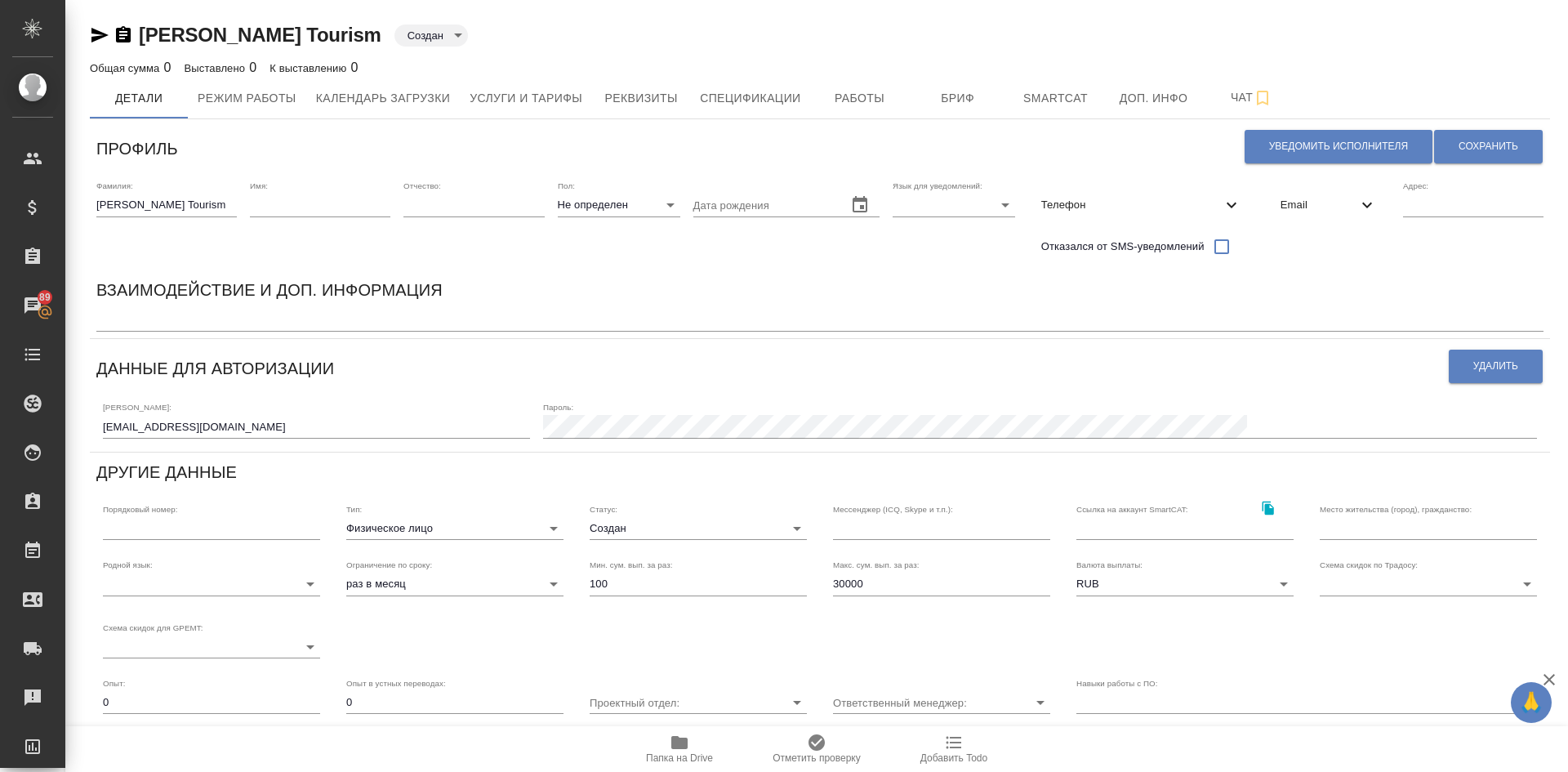
click at [609, 523] on body "🙏 .cls-1 fill:#fff; AWATERA [PERSON_NAME] Спецификации Заказы 89 Чаты Todo Прое…" at bounding box center [784, 386] width 1568 height 772
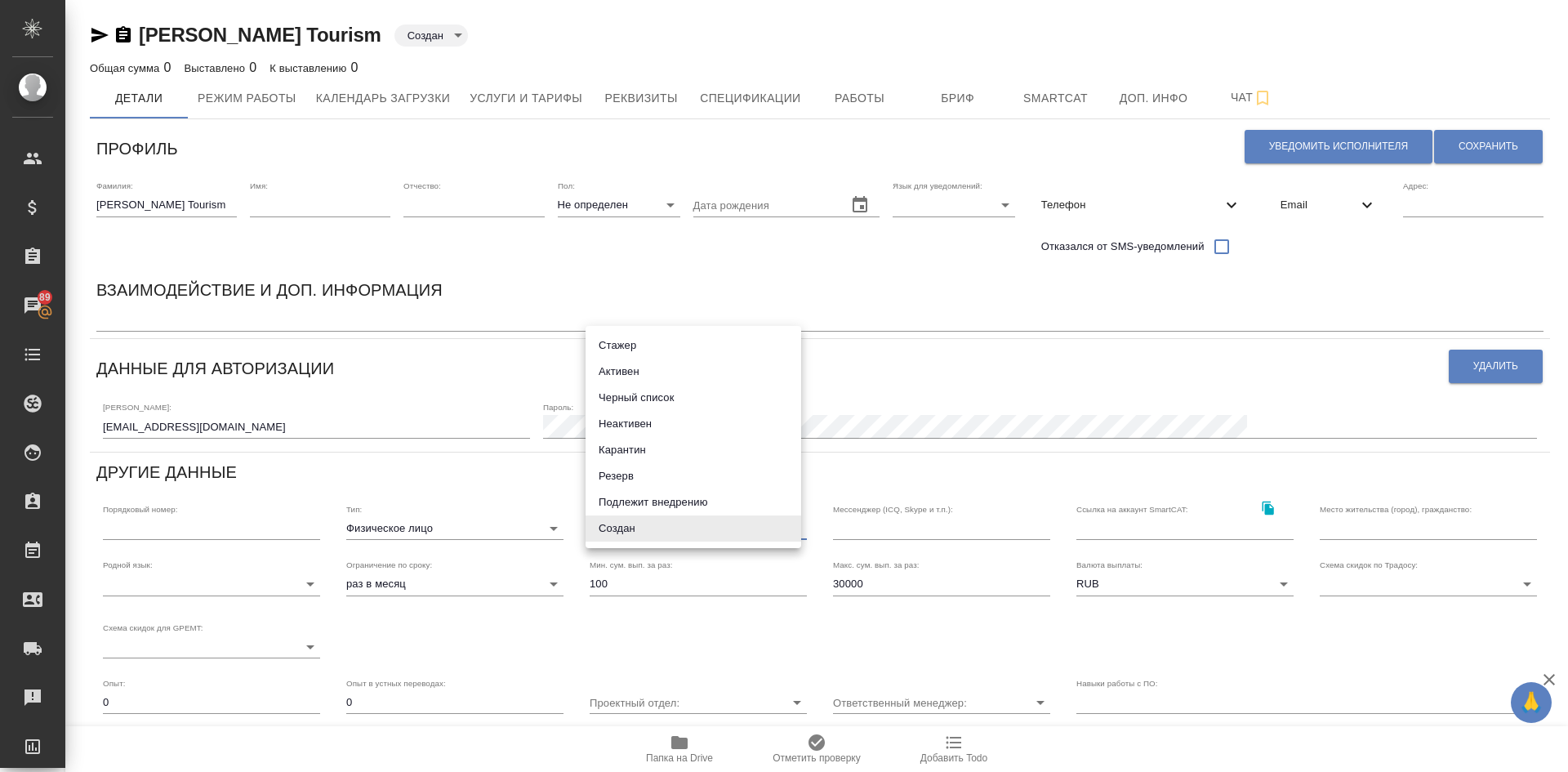
click at [611, 373] on li "Активен" at bounding box center [693, 371] width 216 height 26
type input "active"
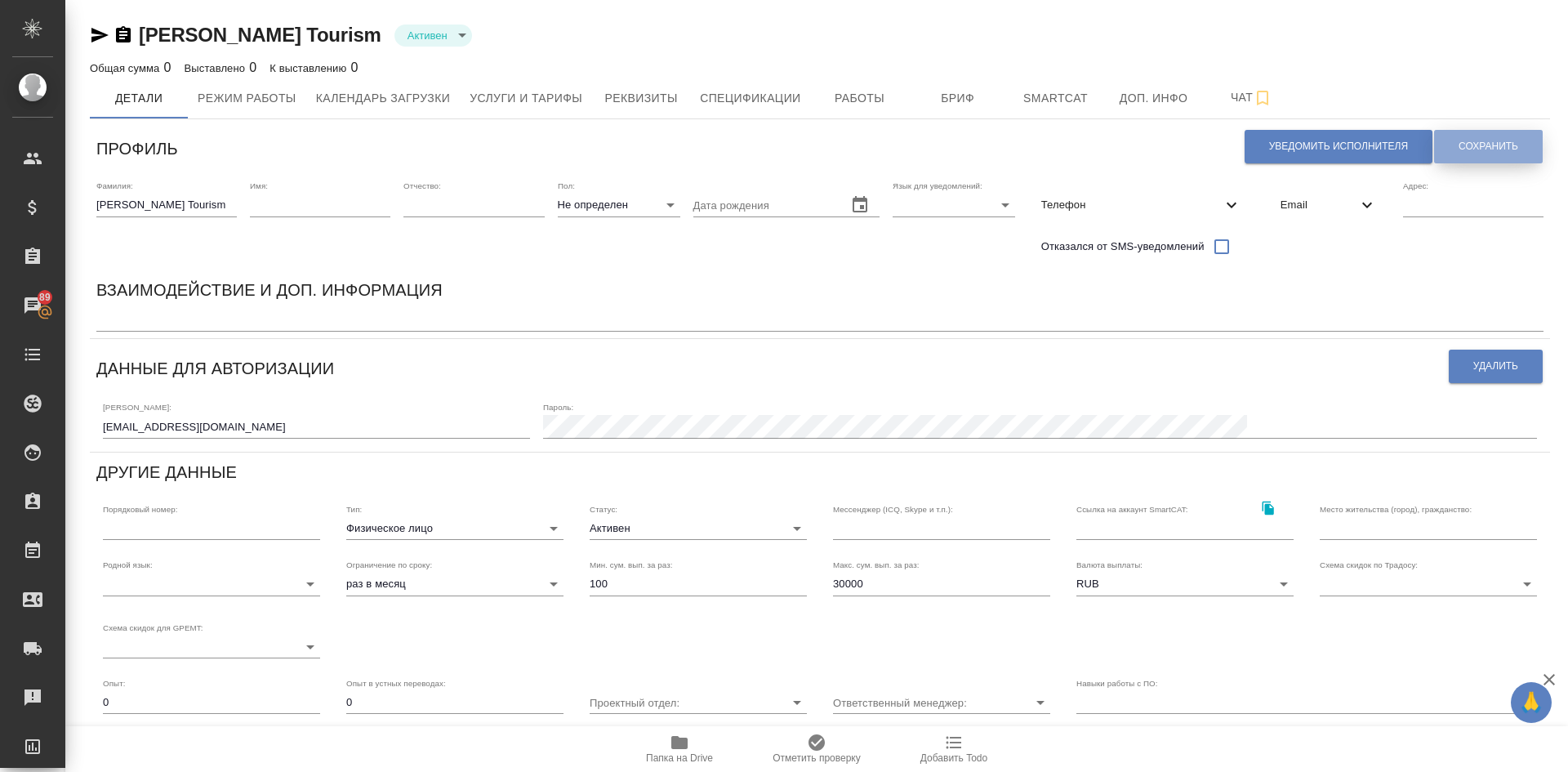
click at [1493, 145] on span "Сохранить" at bounding box center [1488, 147] width 59 height 14
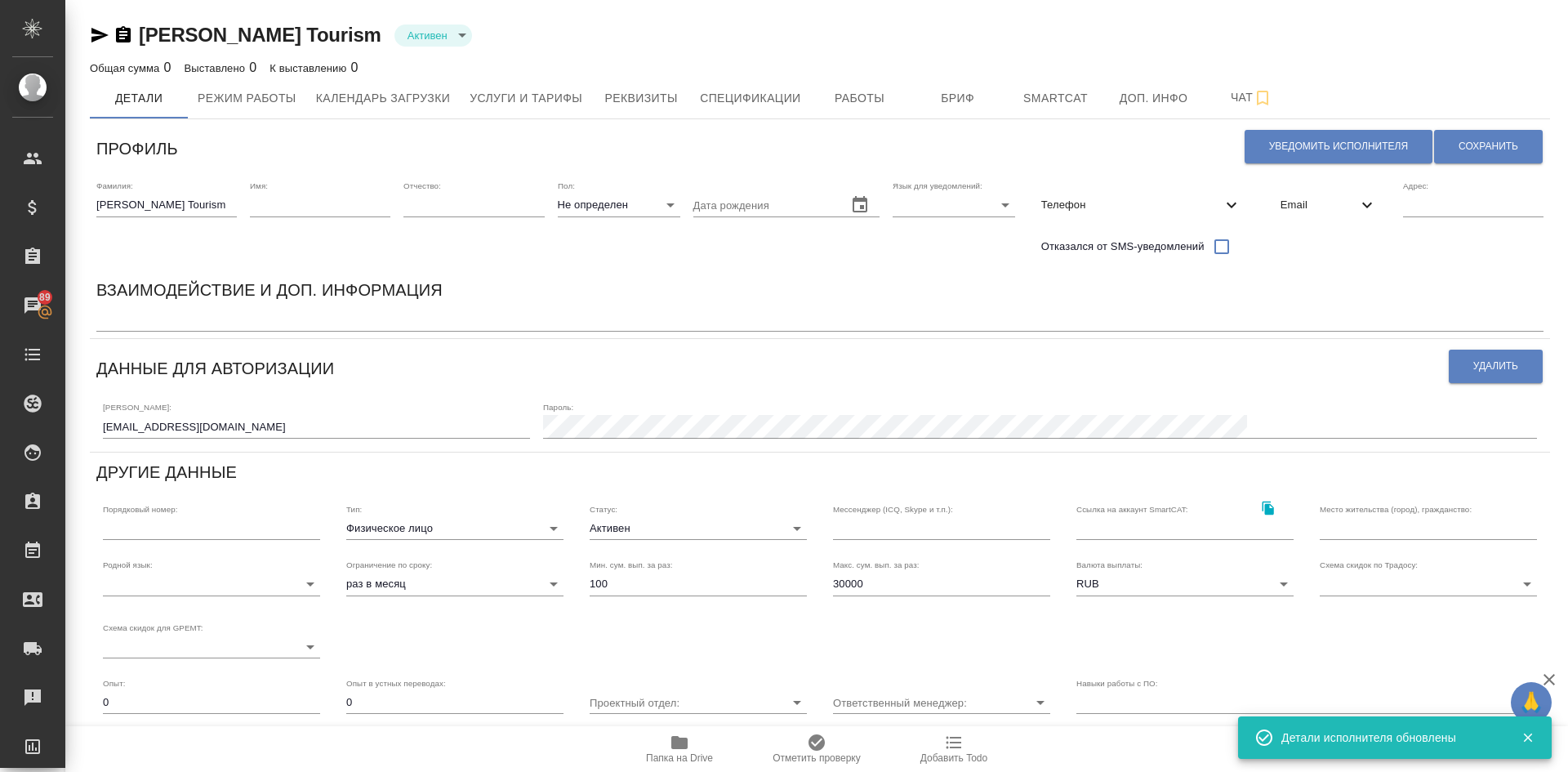
click at [135, 322] on textarea at bounding box center [820, 320] width 1447 height 12
type textarea "д"
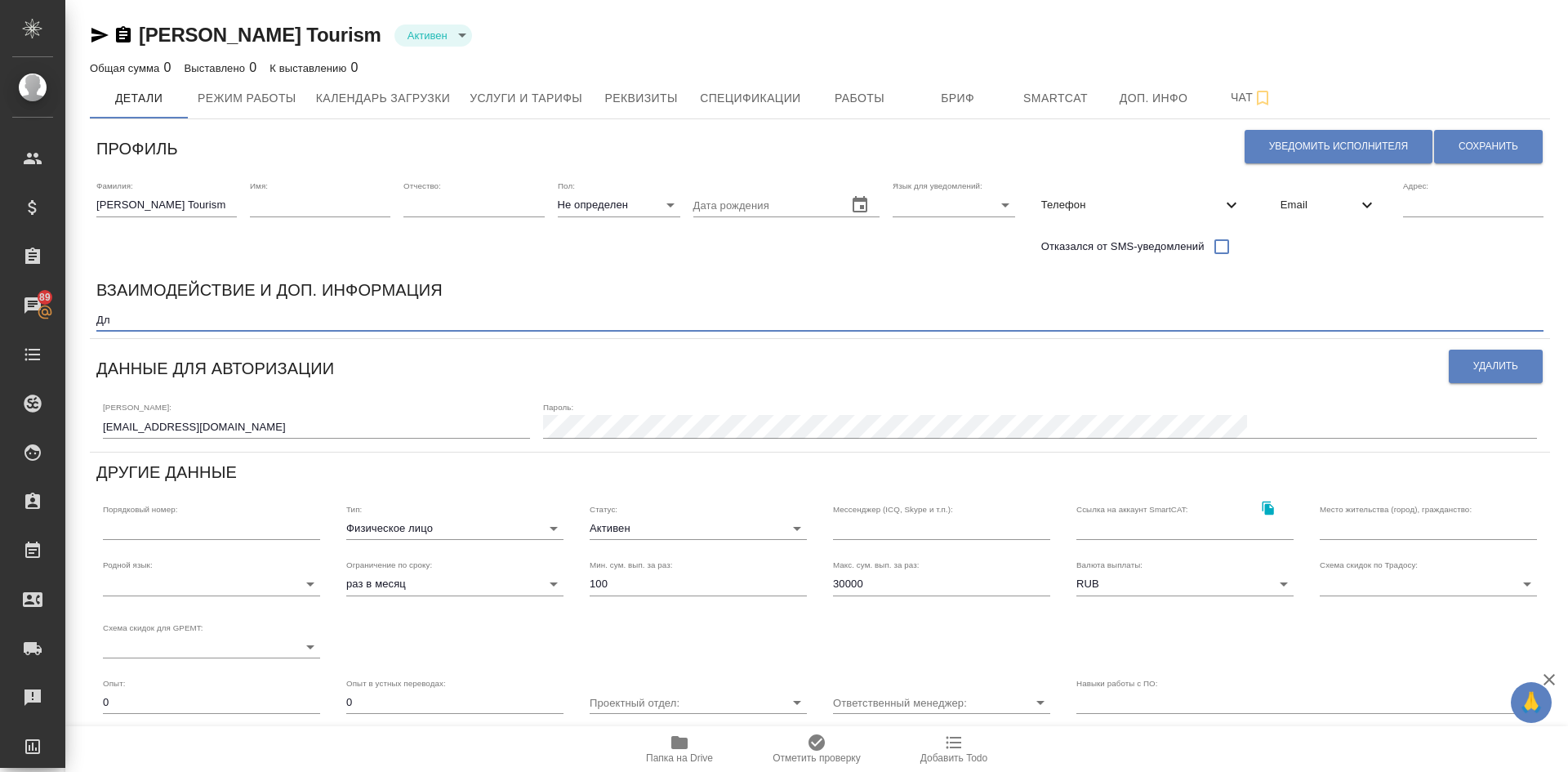
type textarea "Д"
click at [97, 30] on icon "button" at bounding box center [100, 34] width 17 height 15
click at [508, 91] on span "Услуги и тарифы" at bounding box center [526, 99] width 113 height 21
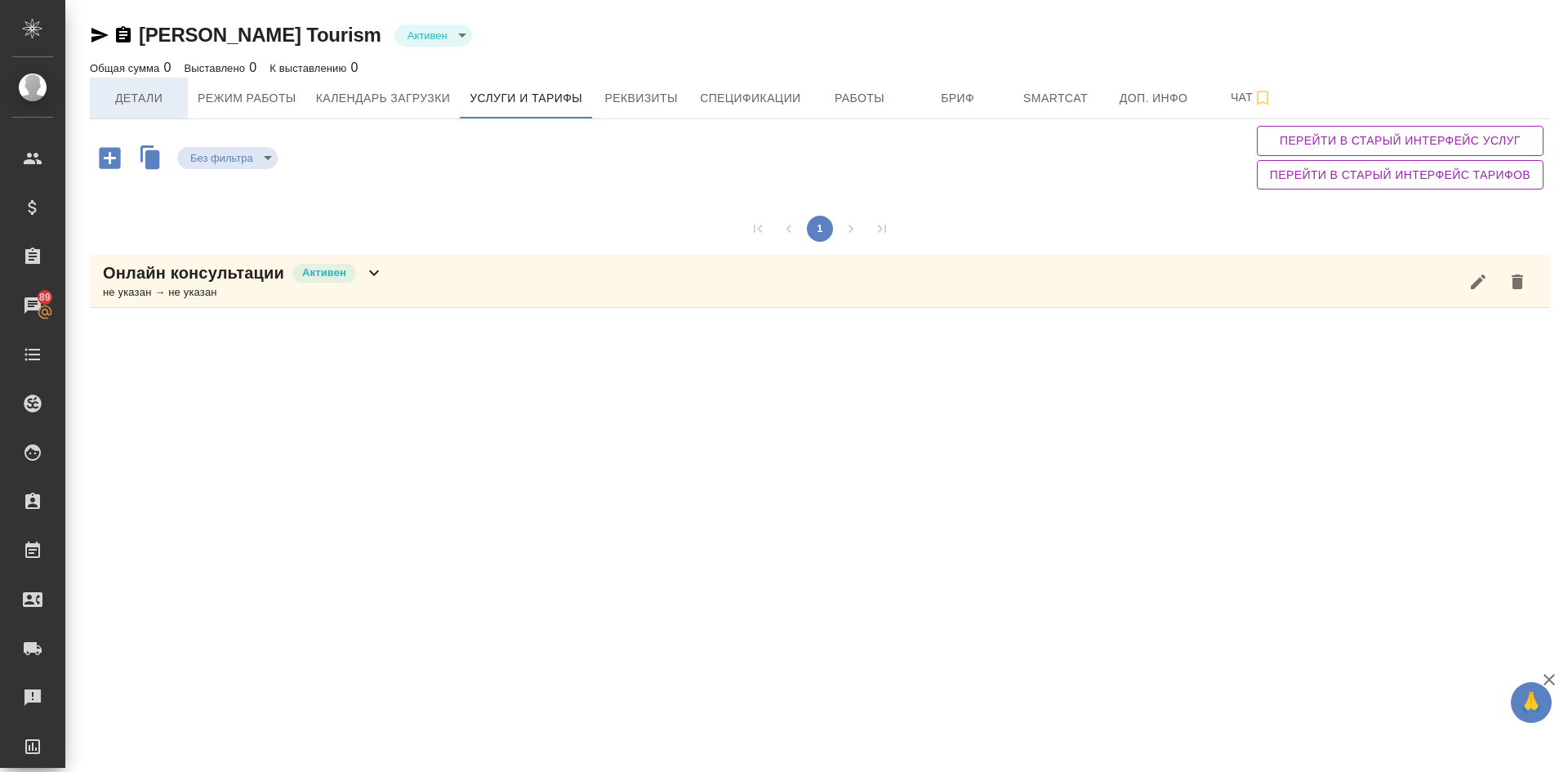
click at [140, 100] on span "Детали" at bounding box center [138, 99] width 78 height 21
